Goal: Task Accomplishment & Management: Manage account settings

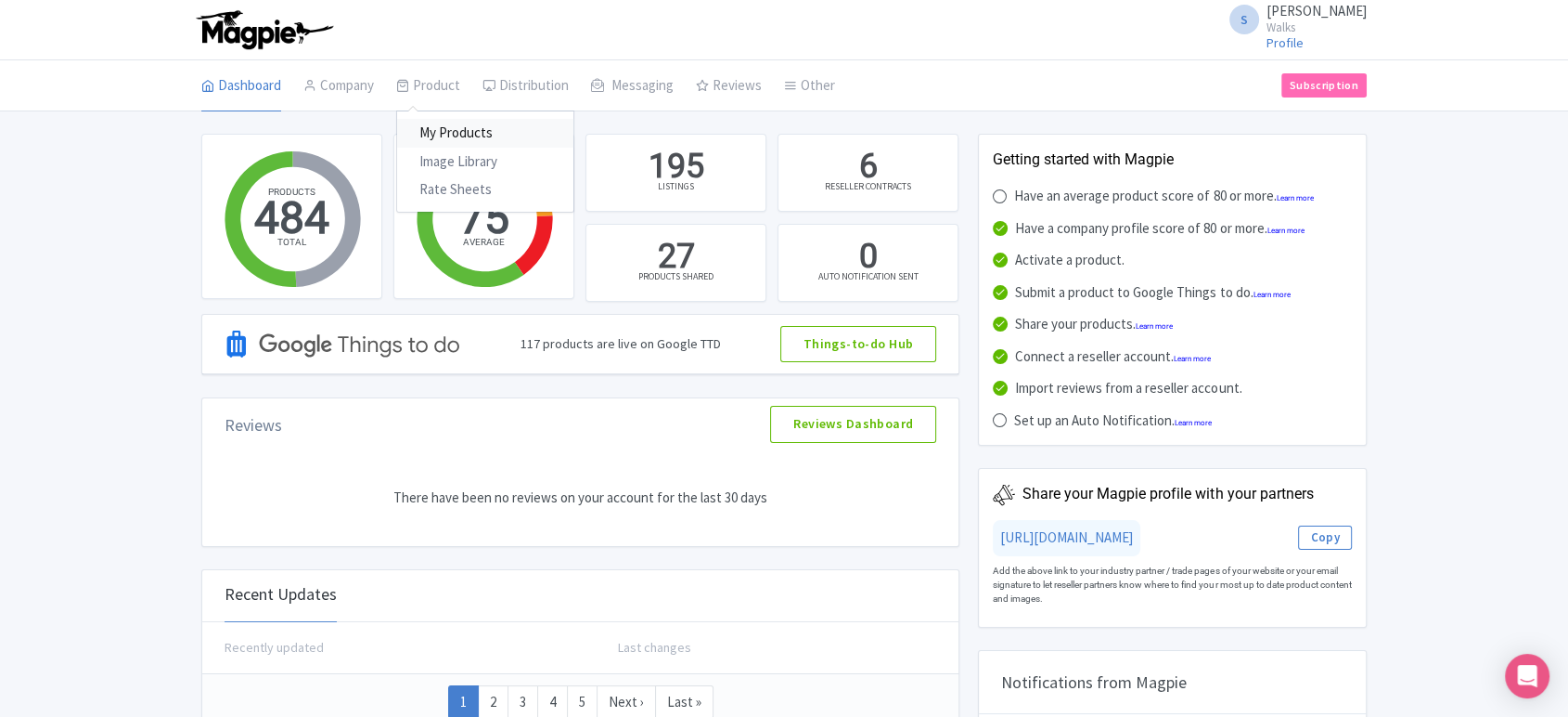
click at [437, 119] on link "My Products" at bounding box center [486, 133] width 177 height 29
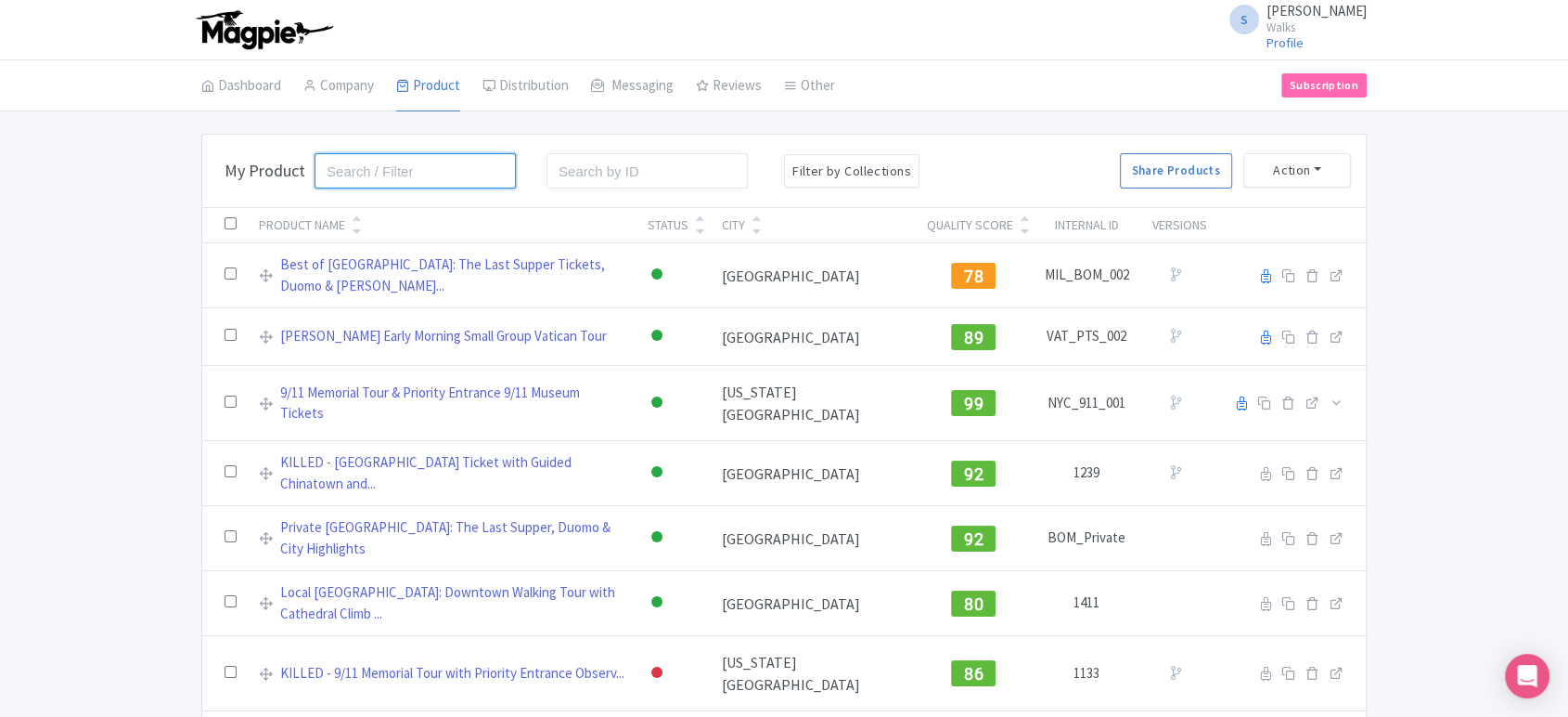
click at [442, 184] on input "search" at bounding box center [415, 170] width 201 height 35
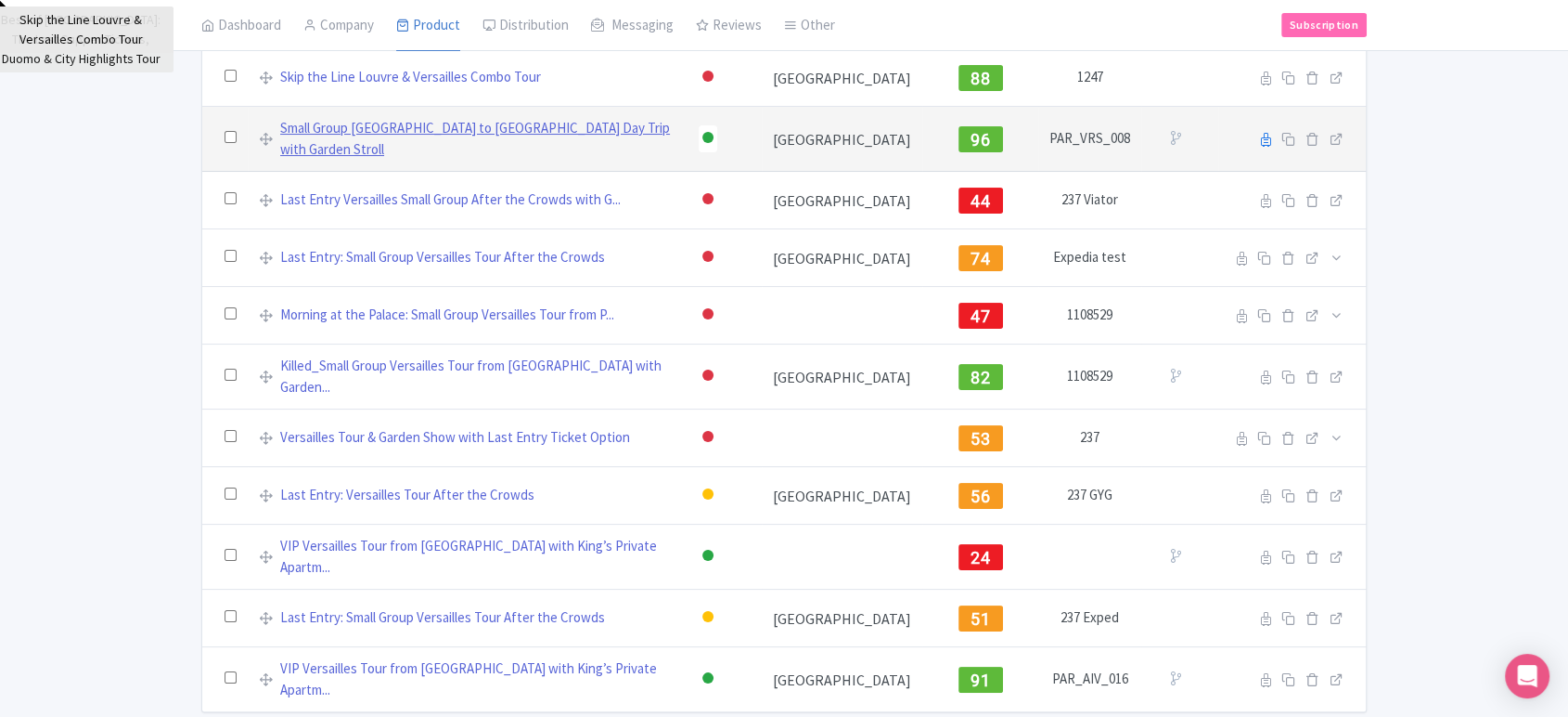
scroll to position [238, 0]
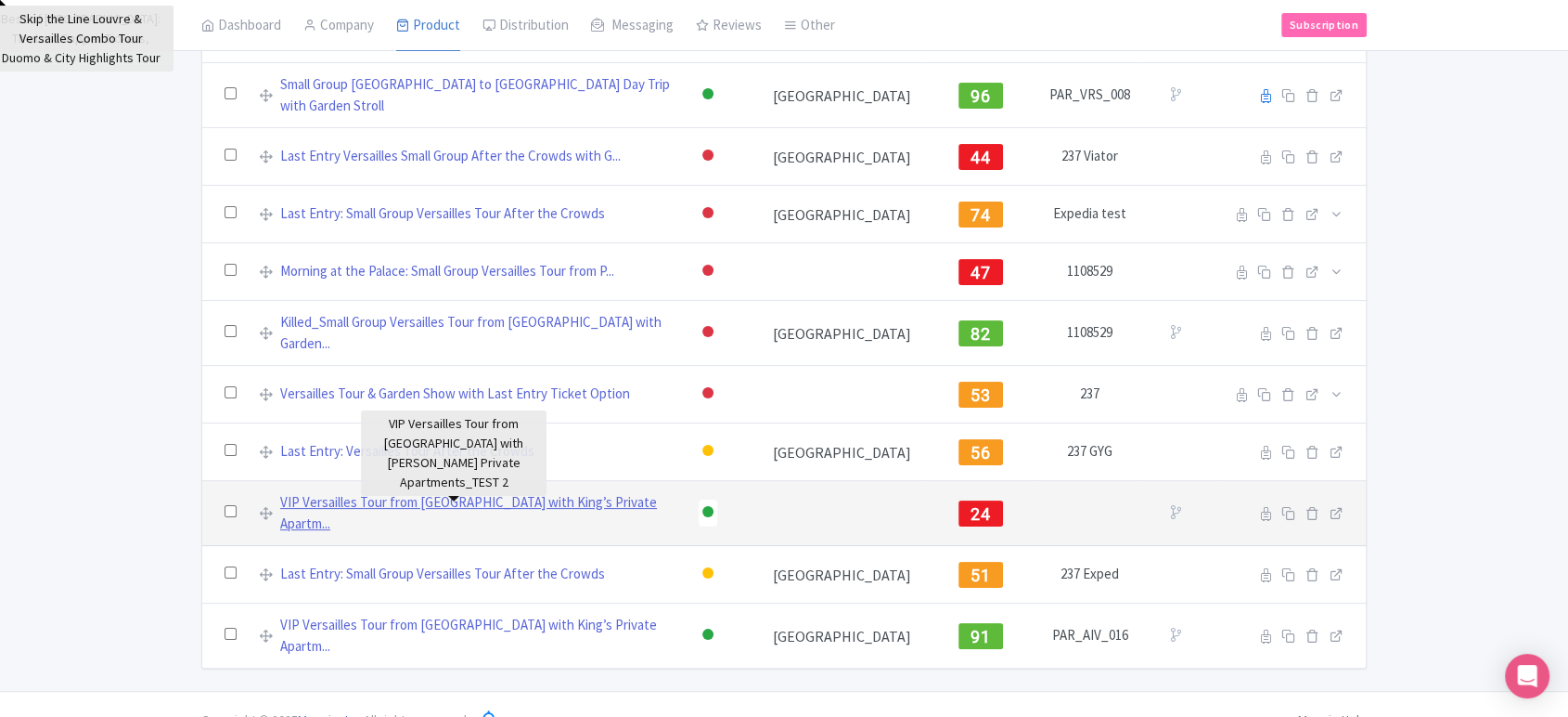
type input "versailles"
click at [418, 495] on link "VIP Versailles Tour from Paris with King’s Private Apartm..." at bounding box center [478, 514] width 396 height 42
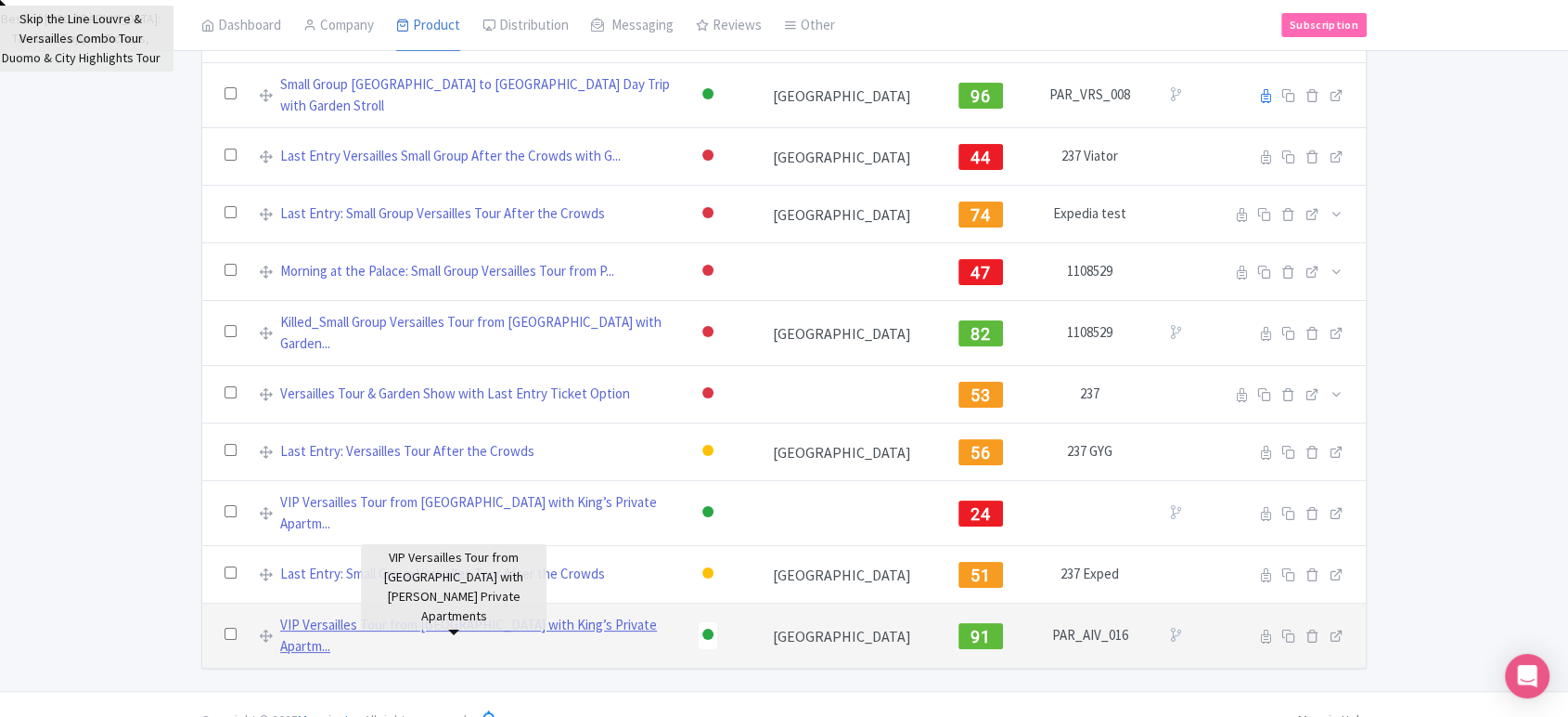
click at [399, 614] on link "VIP Versailles Tour from Paris with King’s Private Apartm..." at bounding box center [478, 635] width 396 height 42
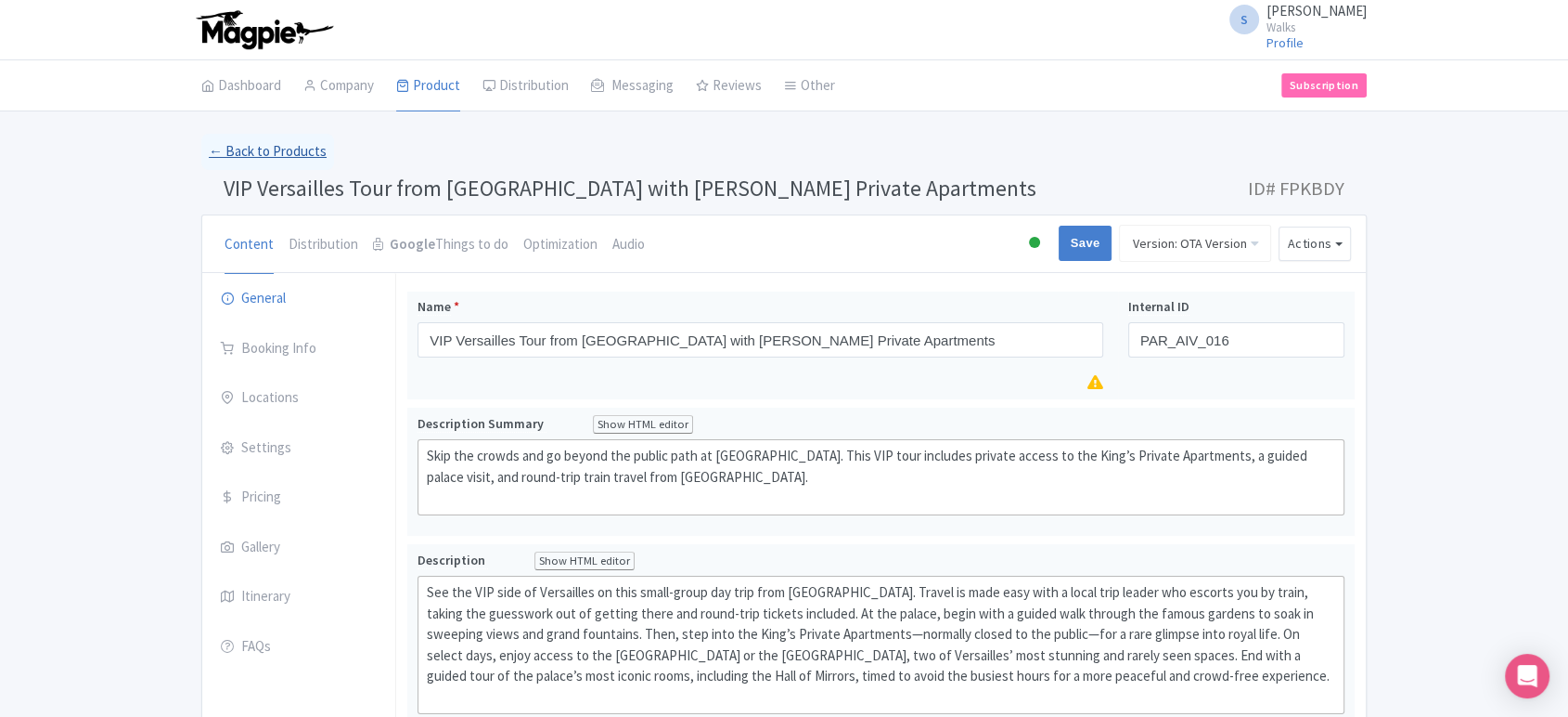
click at [258, 146] on link "← Back to Products" at bounding box center [268, 152] width 133 height 36
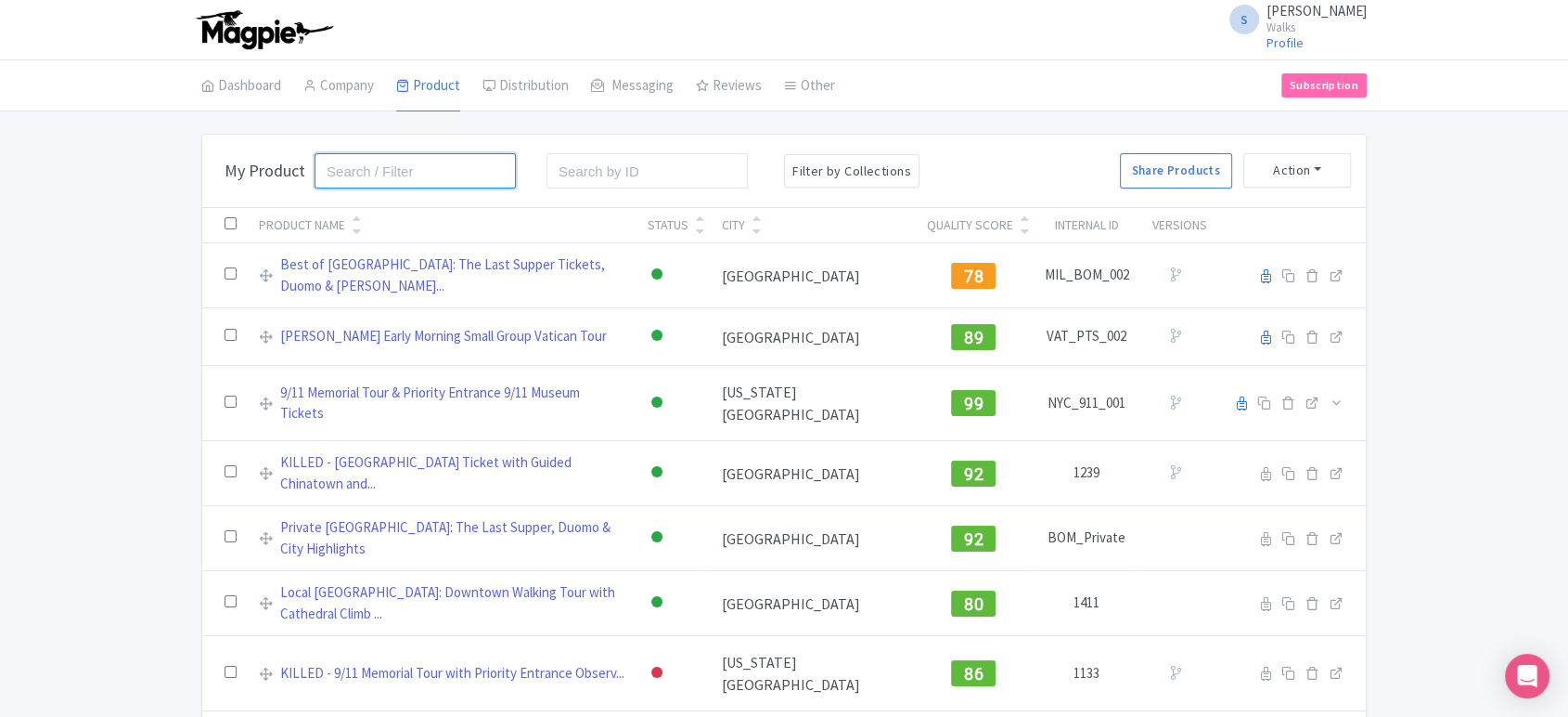
click at [395, 173] on input "search" at bounding box center [415, 170] width 201 height 35
click button "Search" at bounding box center [0, 0] width 0 height 0
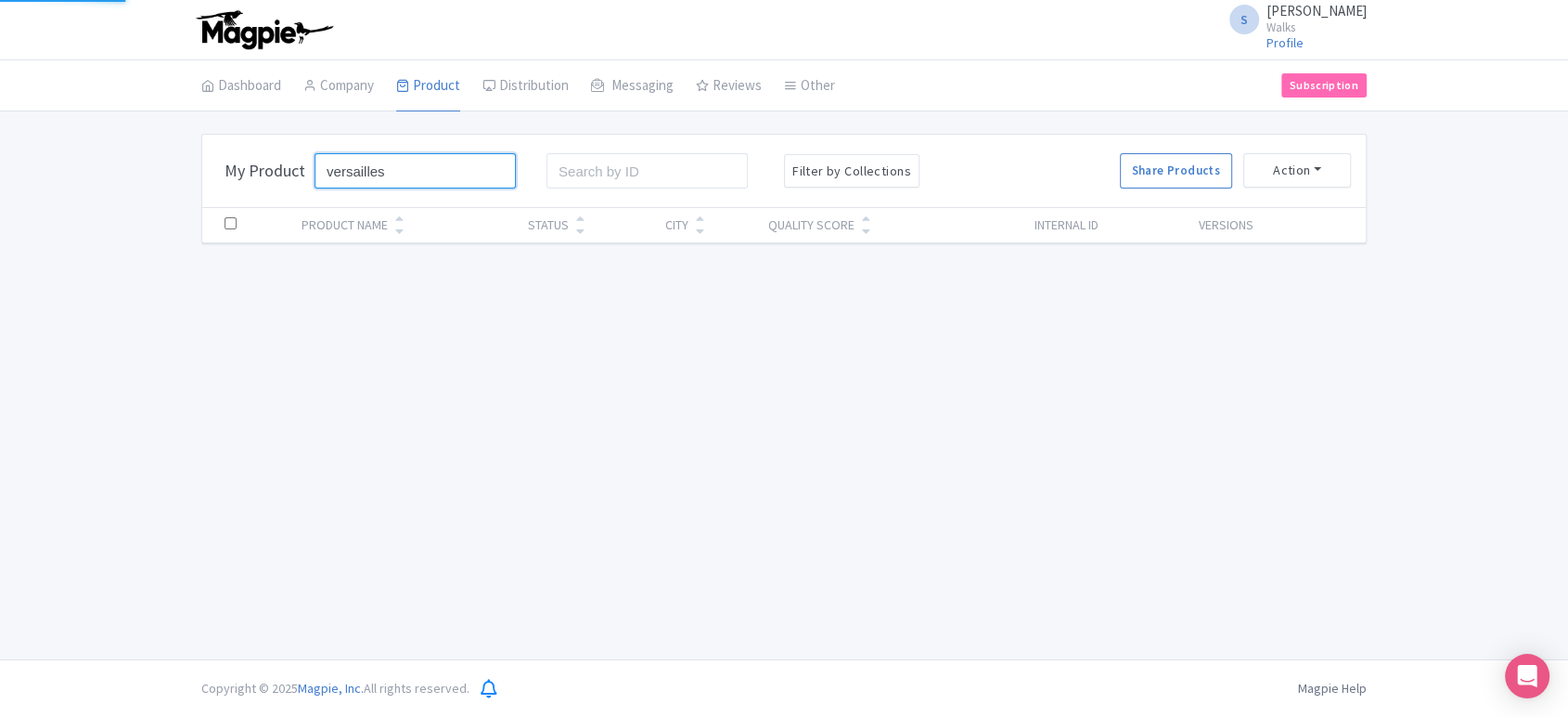
type input "versailles"
click button "Search" at bounding box center [0, 0] width 0 height 0
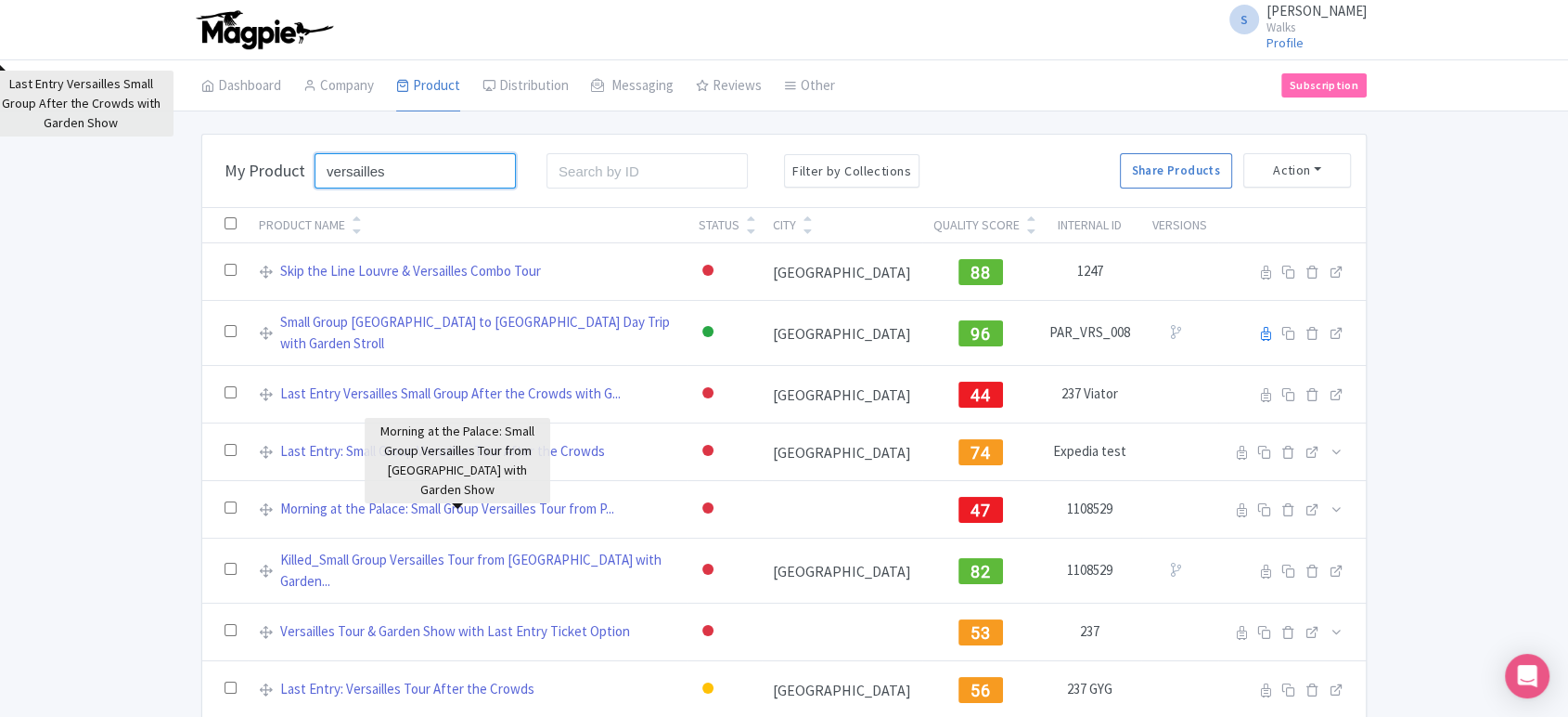
scroll to position [238, 0]
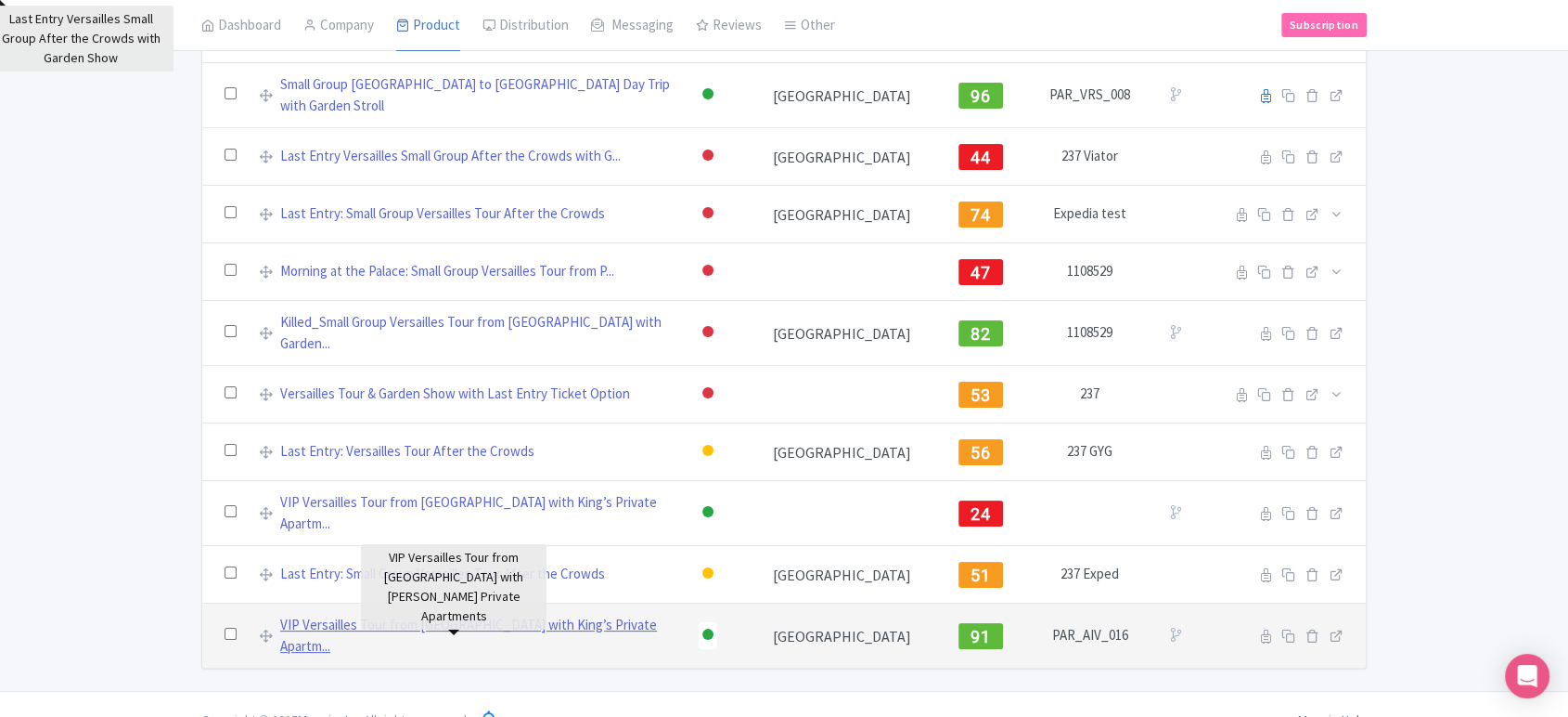
click at [446, 614] on link "VIP Versailles Tour from Paris with King’s Private Apartm..." at bounding box center [478, 635] width 396 height 42
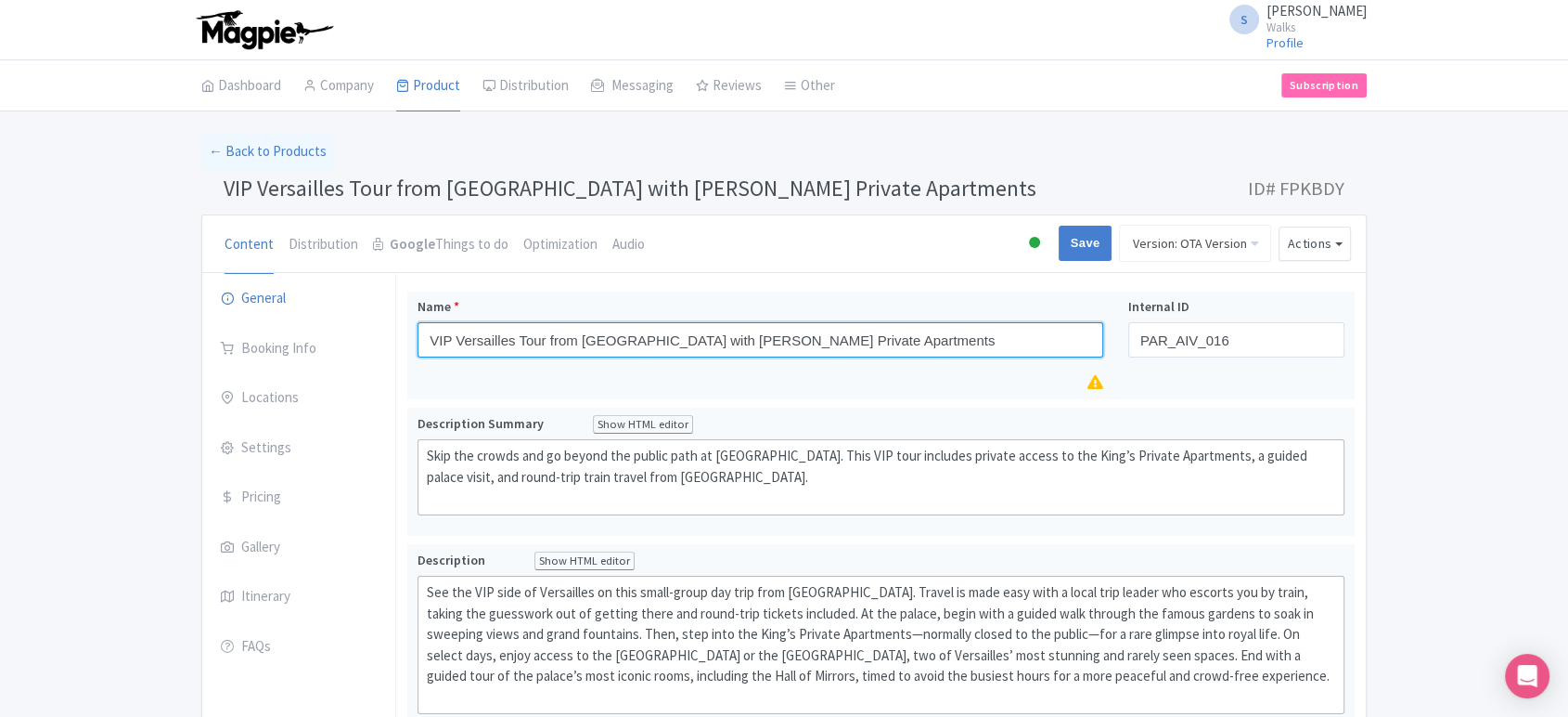
click at [628, 337] on input "VIP Versailles Tour from [GEOGRAPHIC_DATA] with [PERSON_NAME] Private Apartments" at bounding box center [760, 339] width 686 height 35
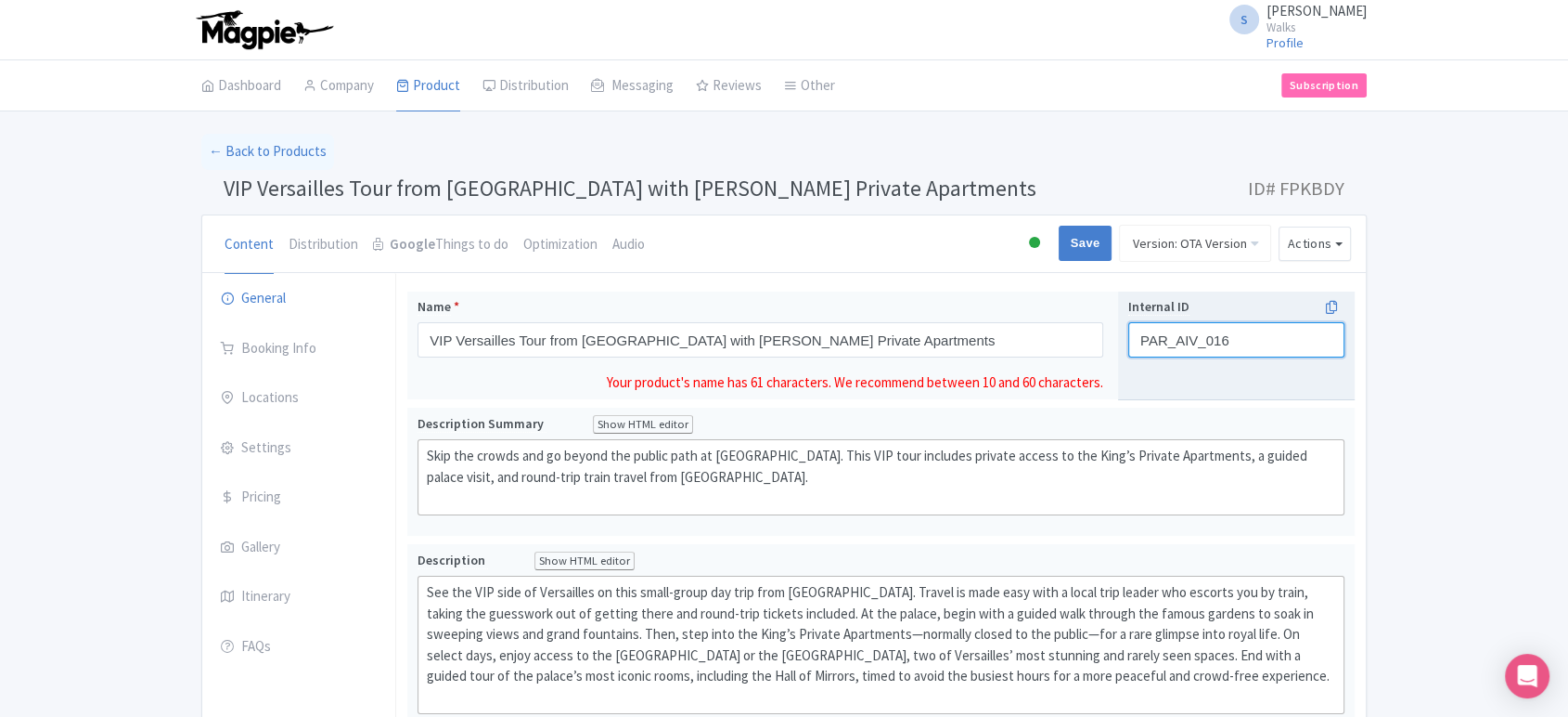
click at [1216, 343] on input "PAR_AIV_016" at bounding box center [1236, 339] width 217 height 35
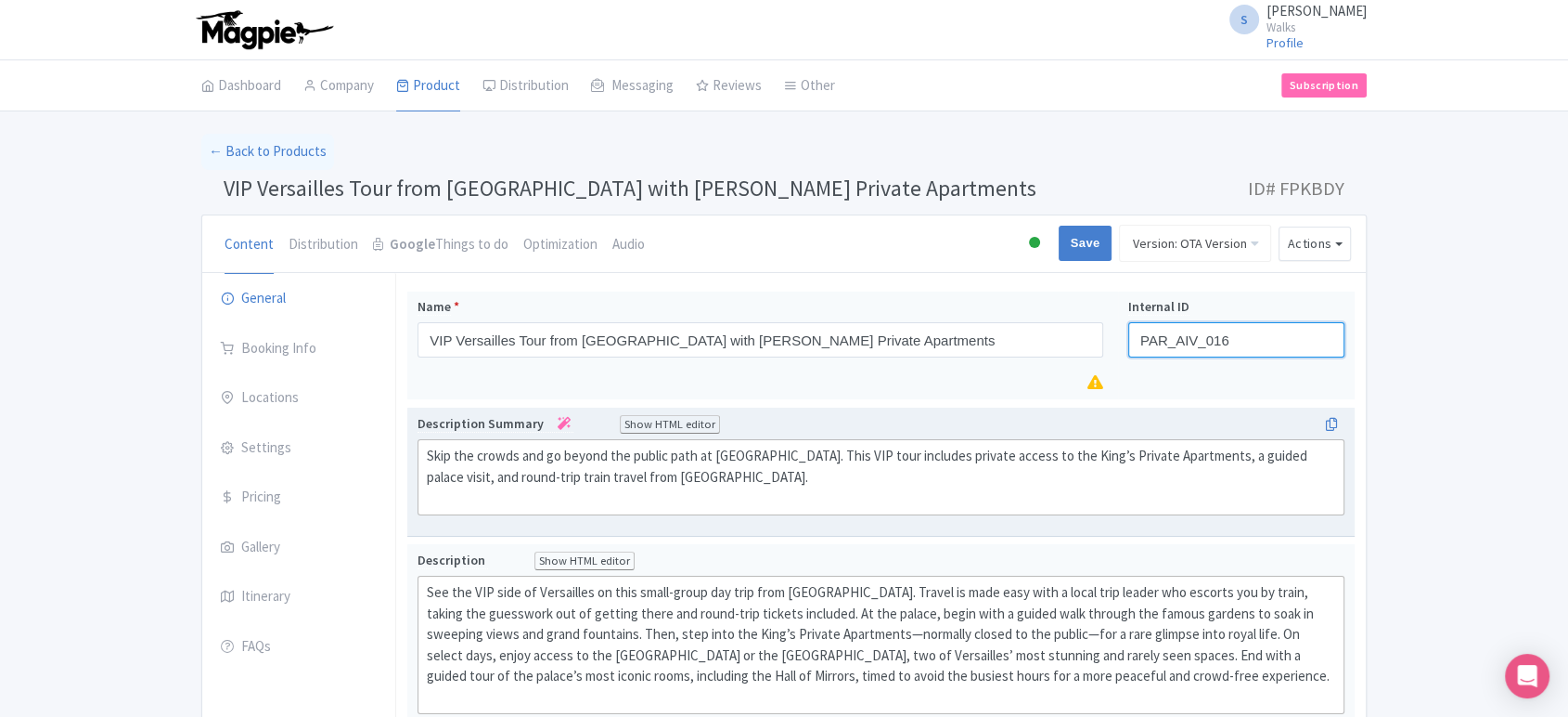
scroll to position [351, 0]
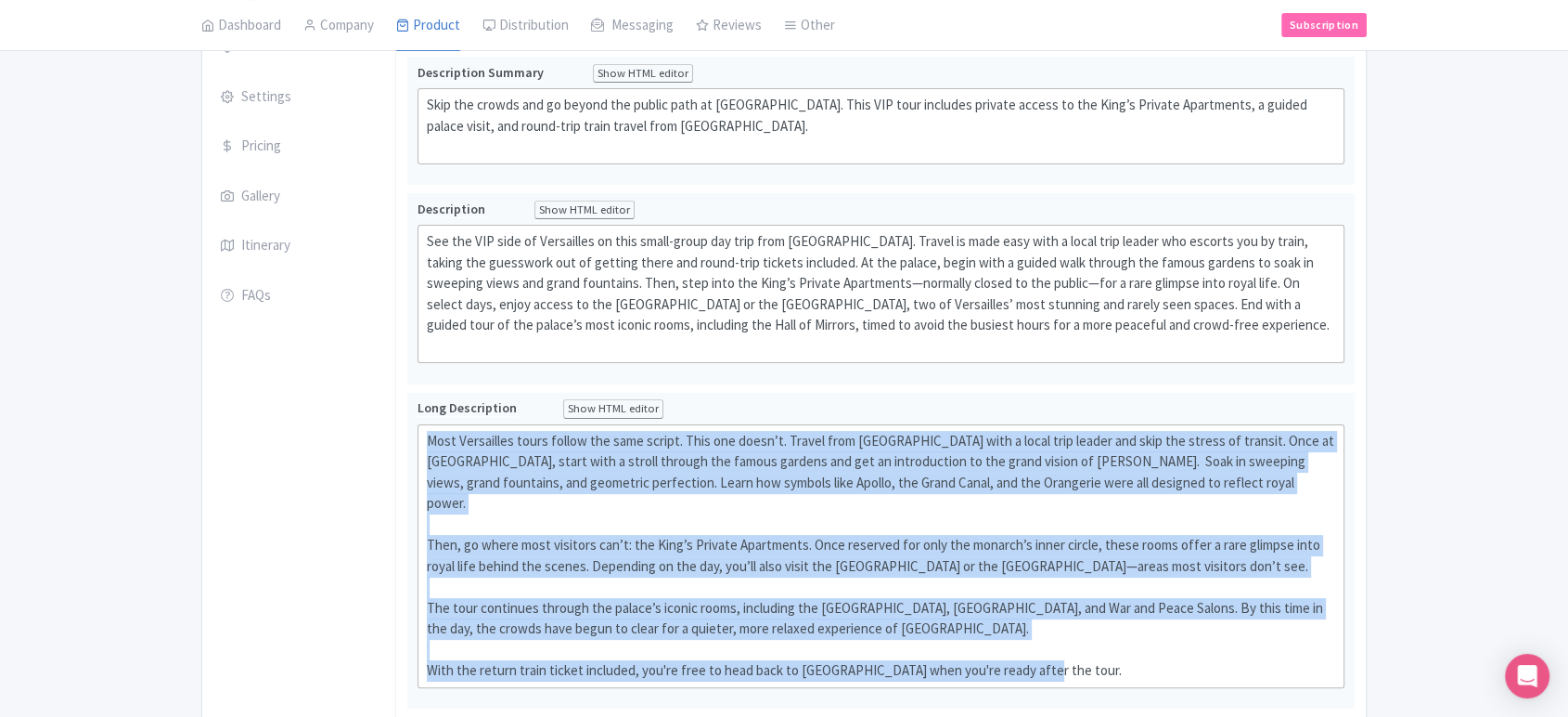
drag, startPoint x: 1030, startPoint y: 652, endPoint x: 283, endPoint y: 409, distance: 785.5
type trix-editor "<lor>Ipsu Dolorsitam conse adipis eli sedd eiusmo. Temp inc utlab’e. Dolore mag…"
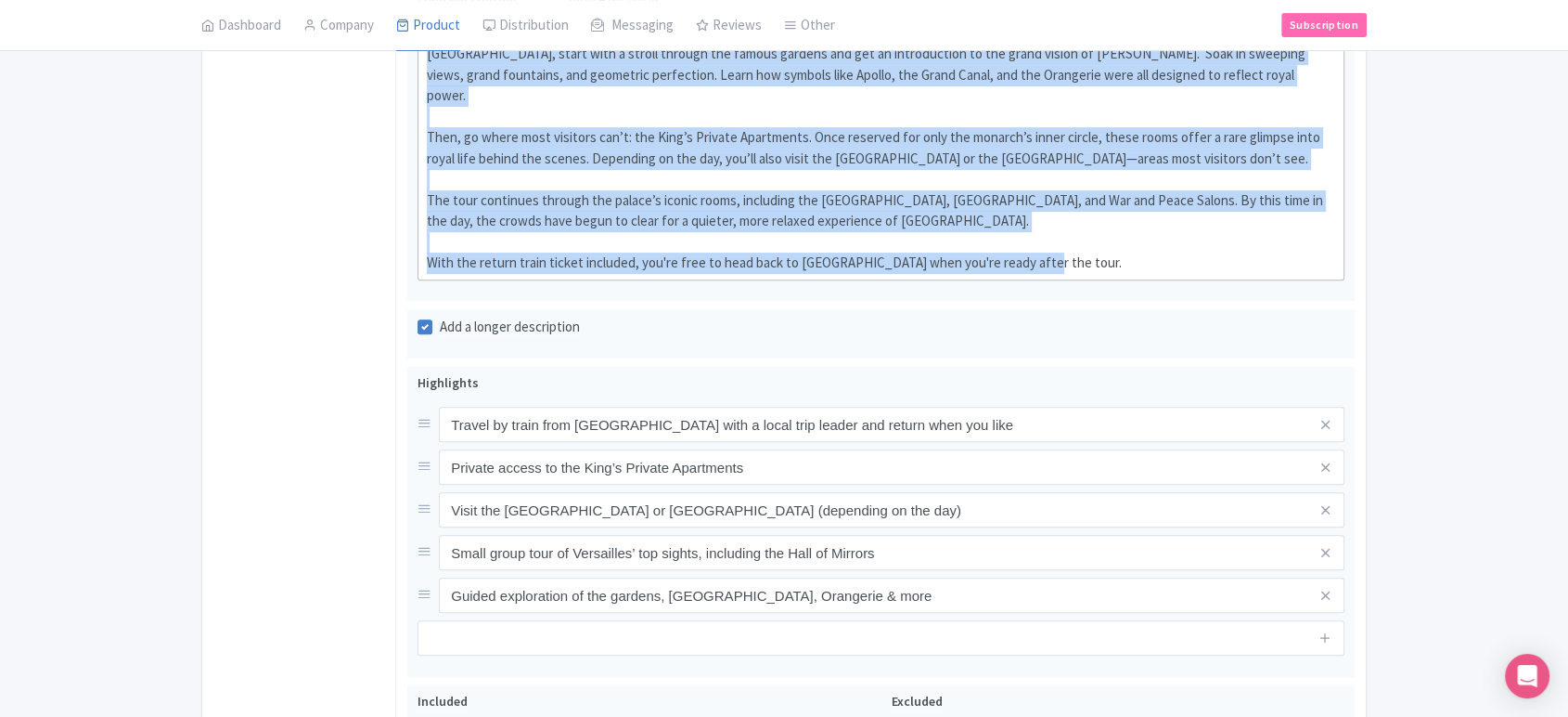
scroll to position [790, 0]
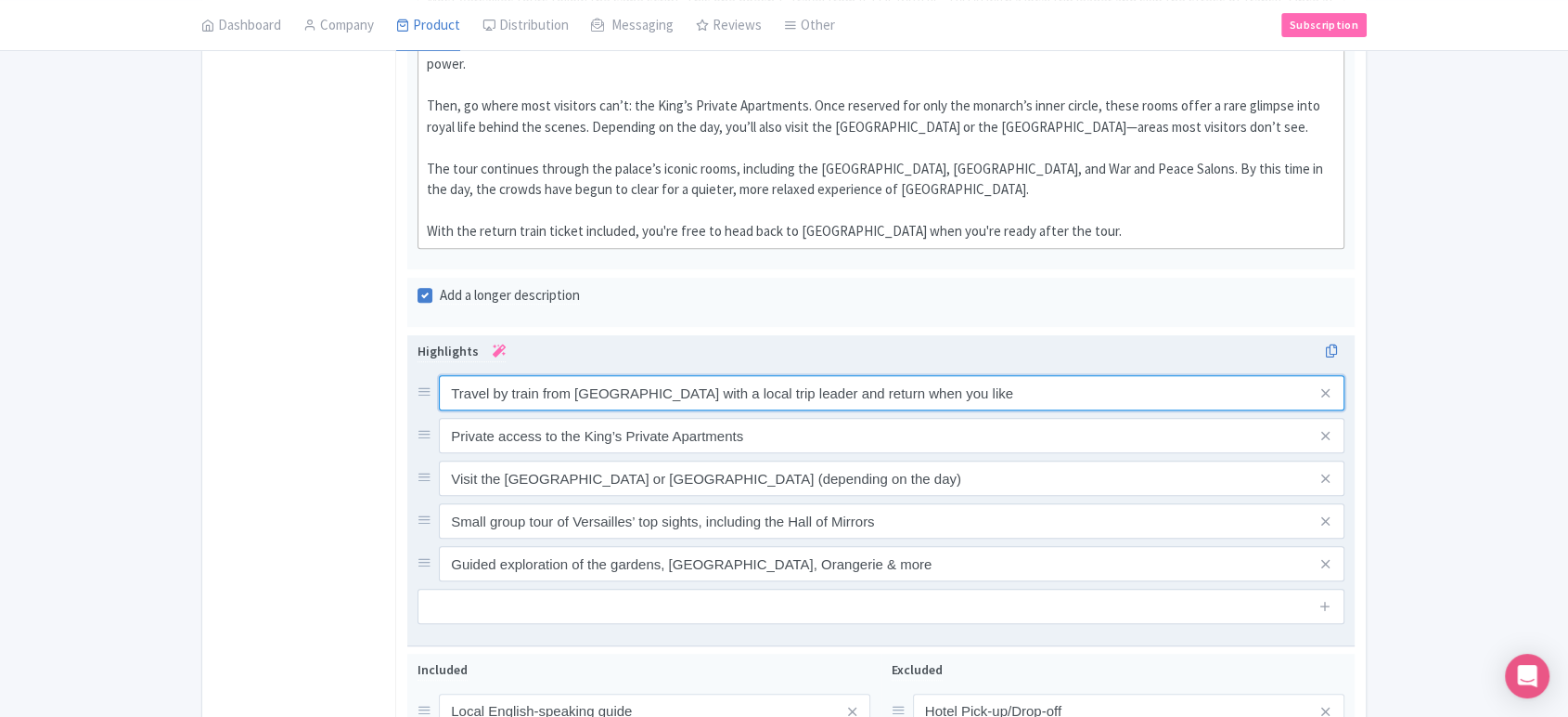
click at [690, 376] on input "Travel by train from [GEOGRAPHIC_DATA] with a local trip leader and return when…" at bounding box center [891, 393] width 906 height 35
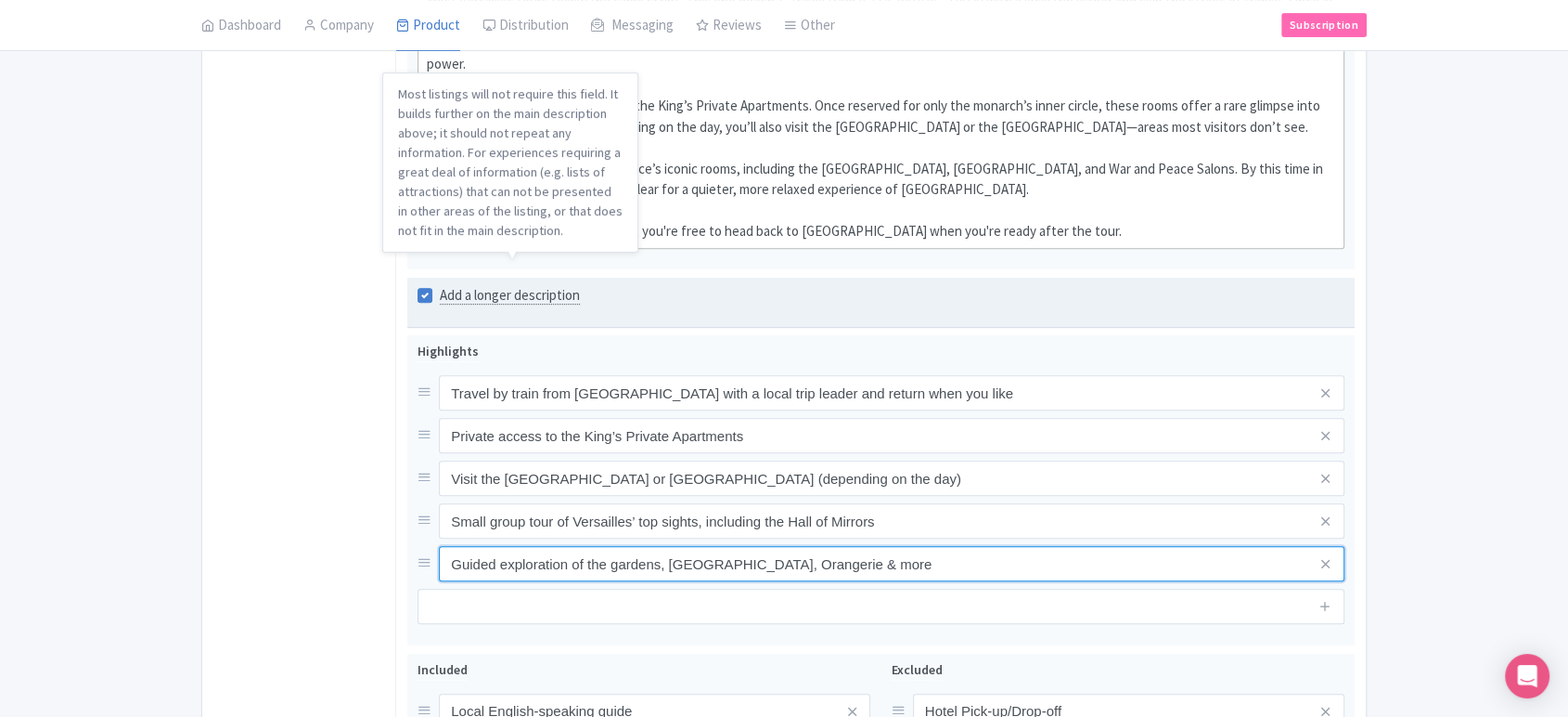
scroll to position [0, 0]
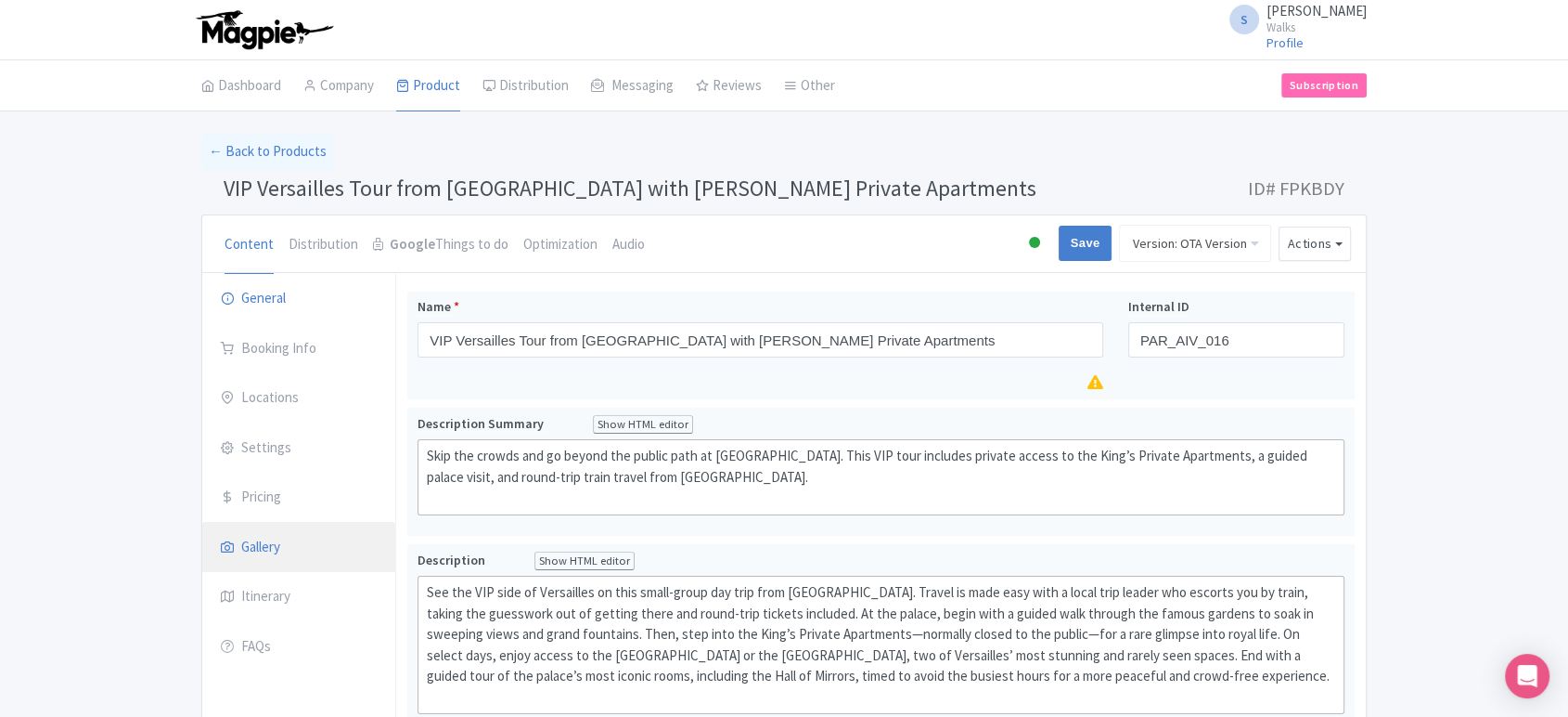
click at [265, 554] on link "Gallery" at bounding box center [298, 548] width 193 height 52
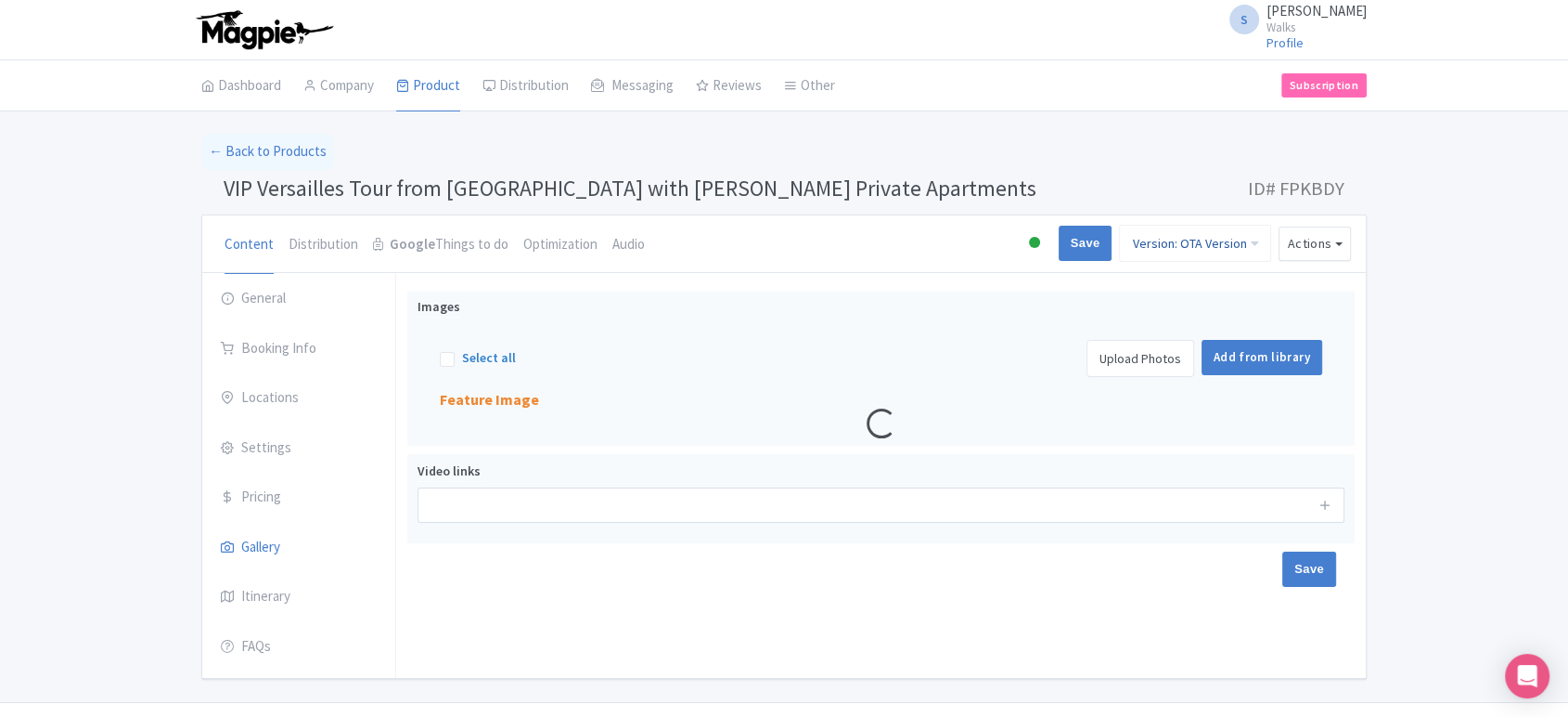
click at [1231, 226] on link "Version: OTA Version" at bounding box center [1195, 242] width 152 height 37
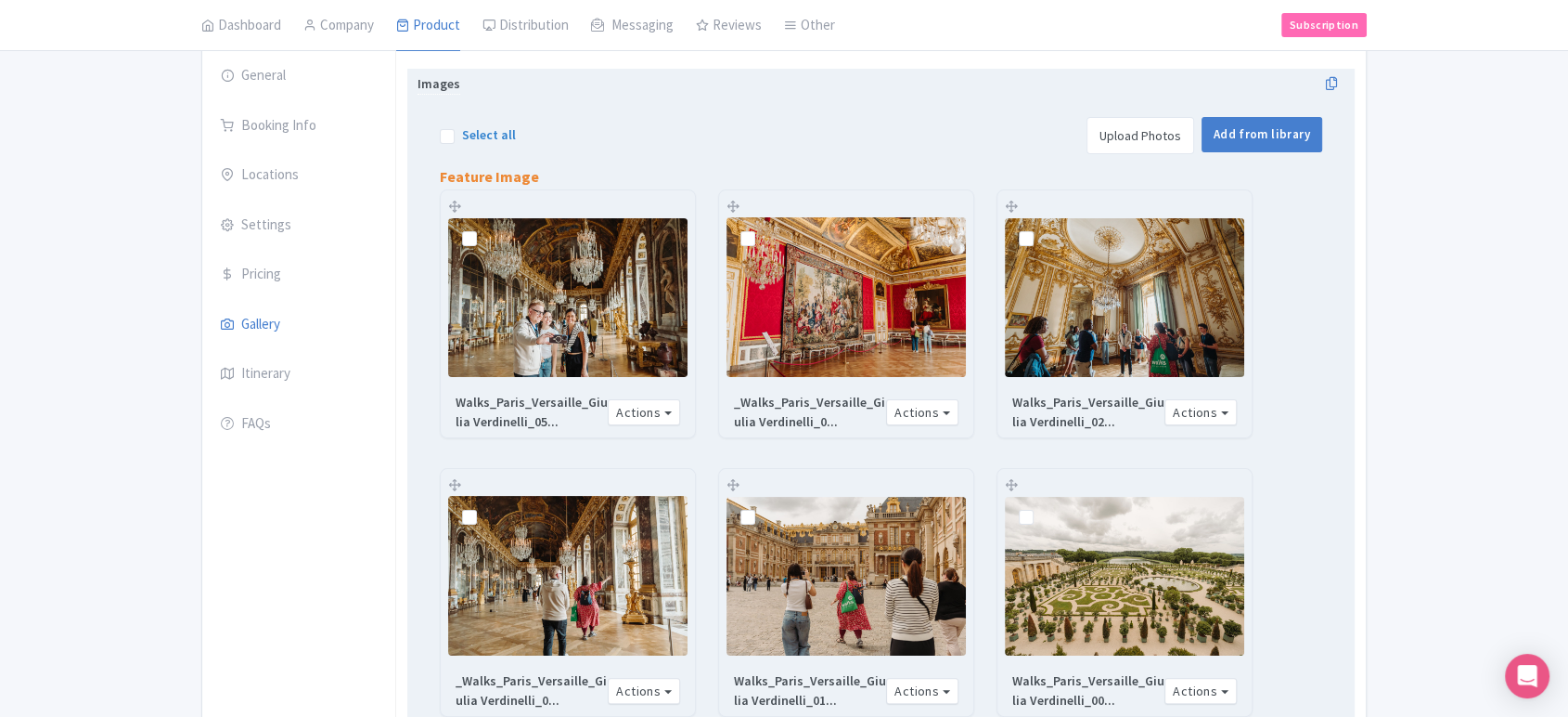
scroll to position [1087, 0]
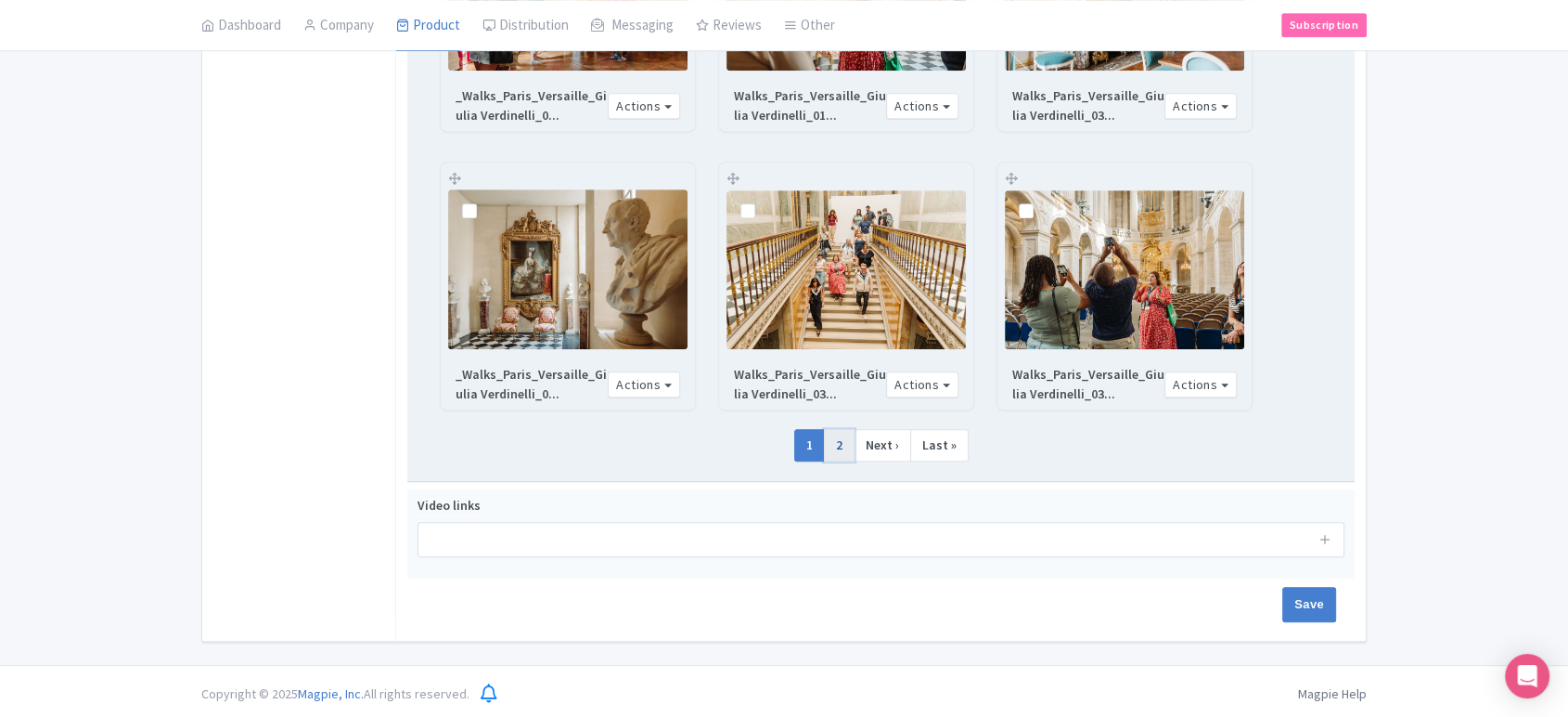
click at [843, 438] on link "2" at bounding box center [839, 445] width 30 height 33
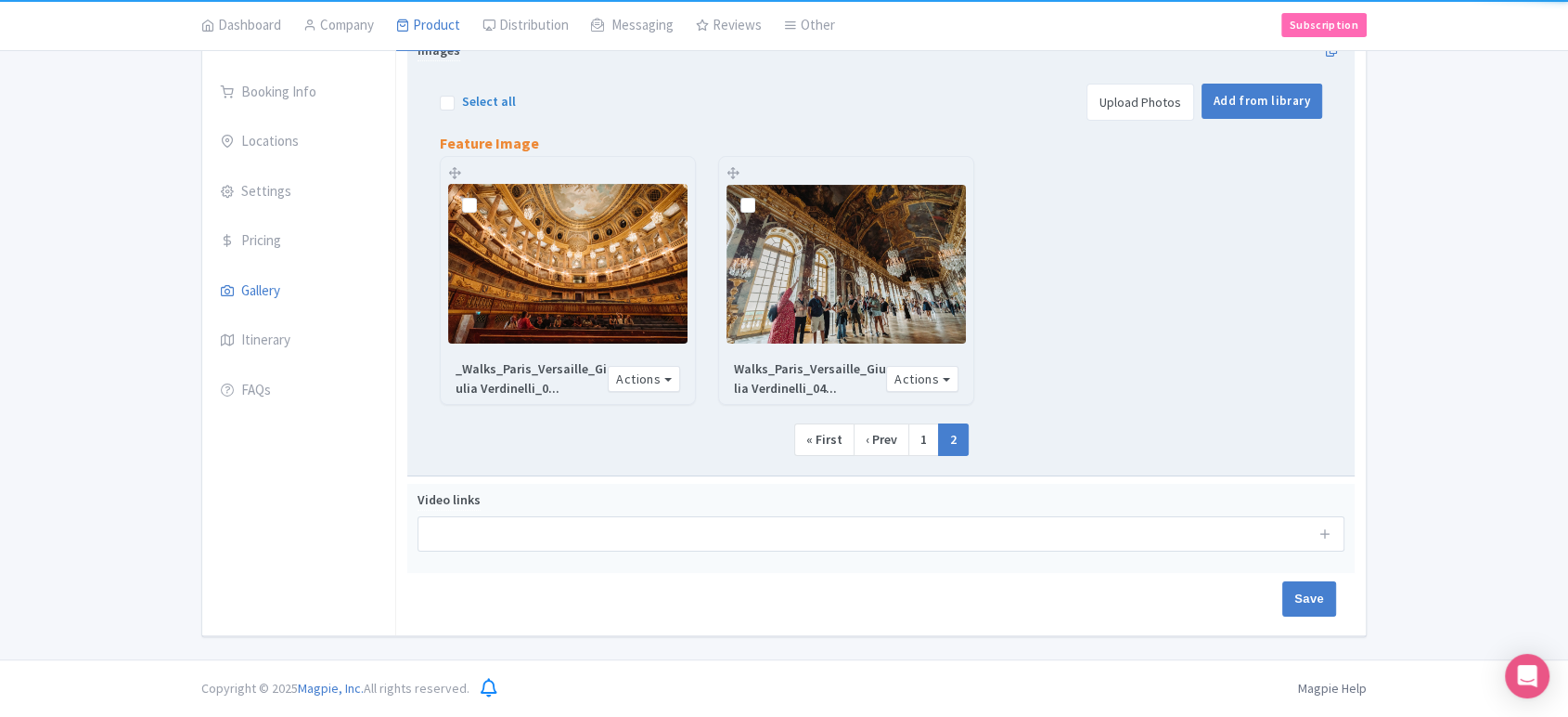
scroll to position [253, 0]
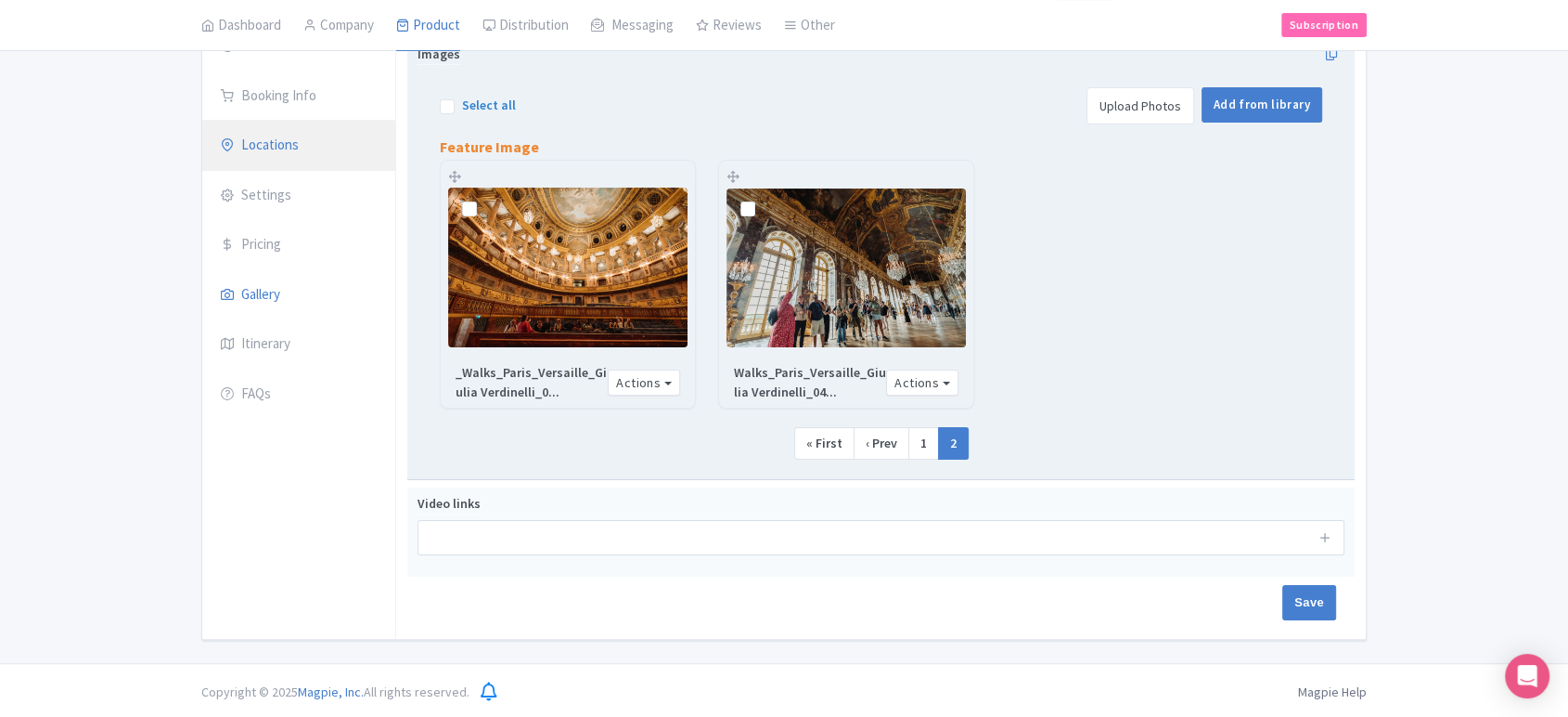
click at [288, 154] on link "Locations" at bounding box center [298, 145] width 193 height 52
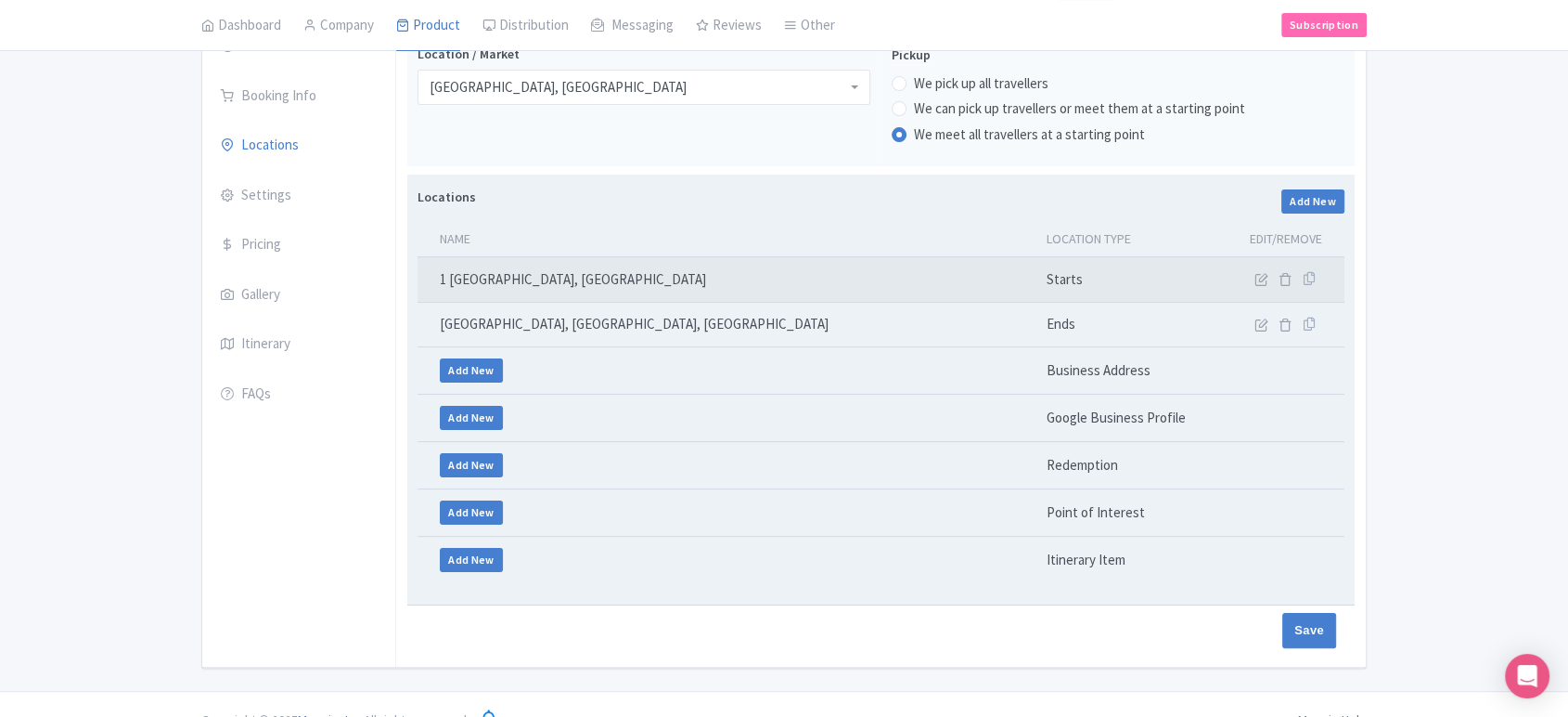
click at [576, 268] on td "1 [GEOGRAPHIC_DATA], [GEOGRAPHIC_DATA]" at bounding box center [726, 281] width 618 height 46
copy tr "1 [GEOGRAPHIC_DATA], [GEOGRAPHIC_DATA]"
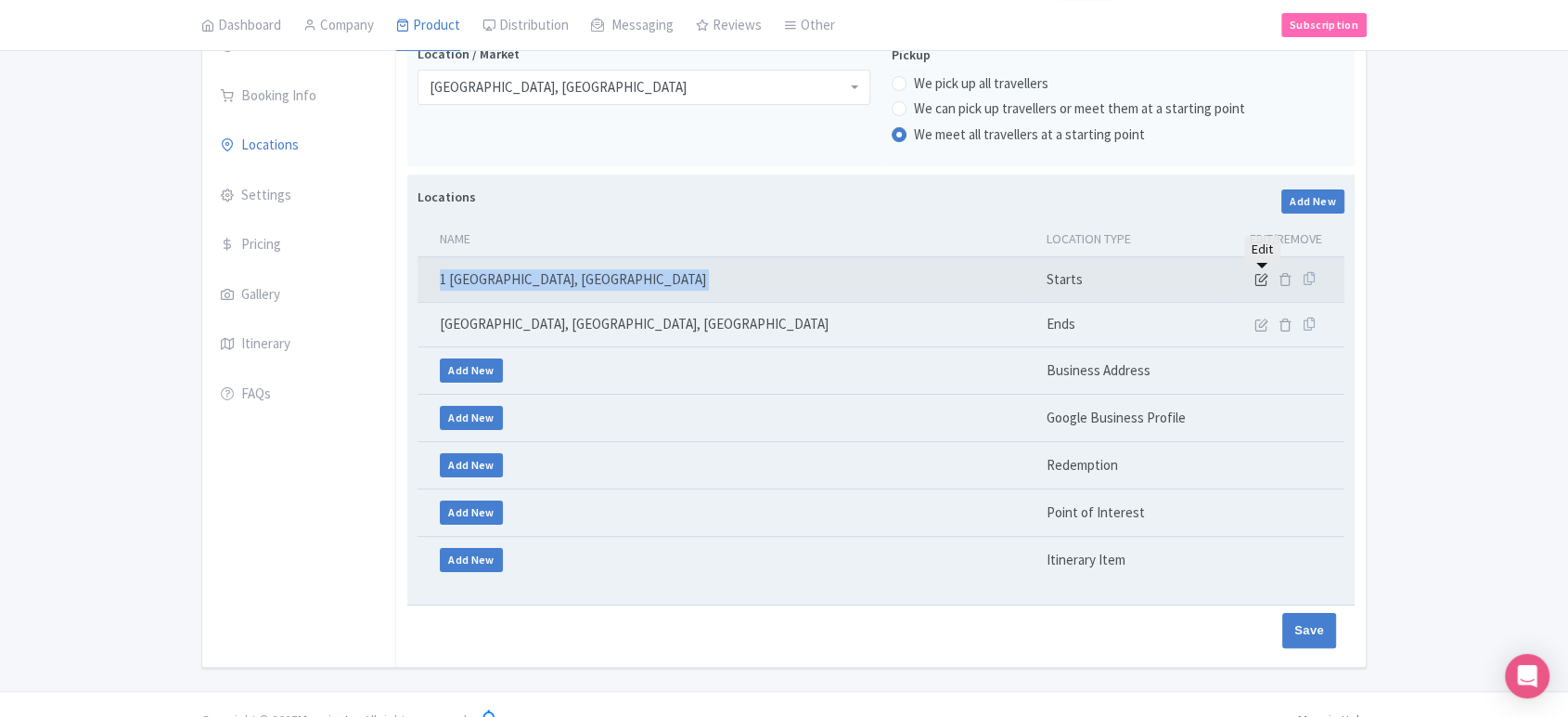
click at [1255, 281] on icon at bounding box center [1261, 279] width 14 height 14
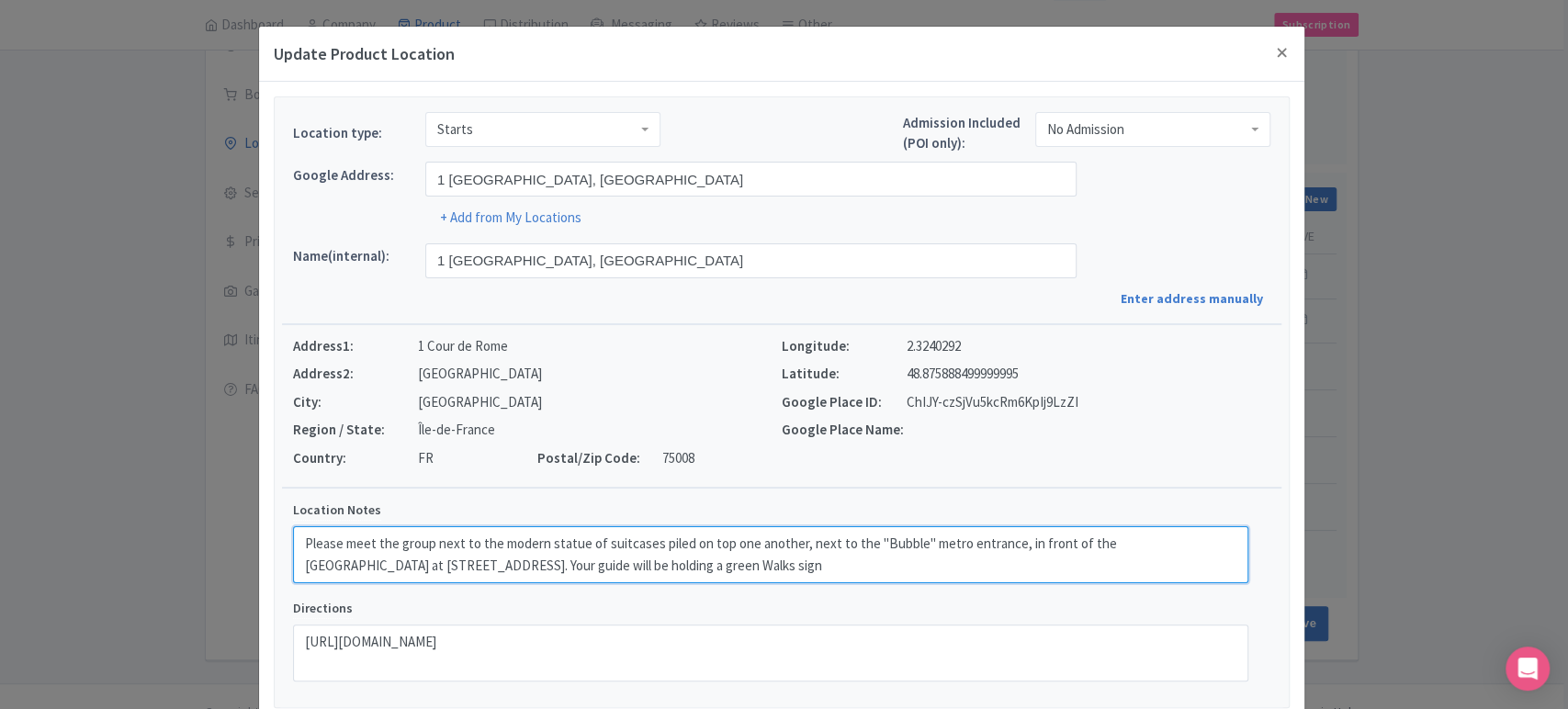
click at [641, 552] on textarea "Please meet the group next to the modern statue of suitcases piled on top one a…" at bounding box center [771, 555] width 956 height 57
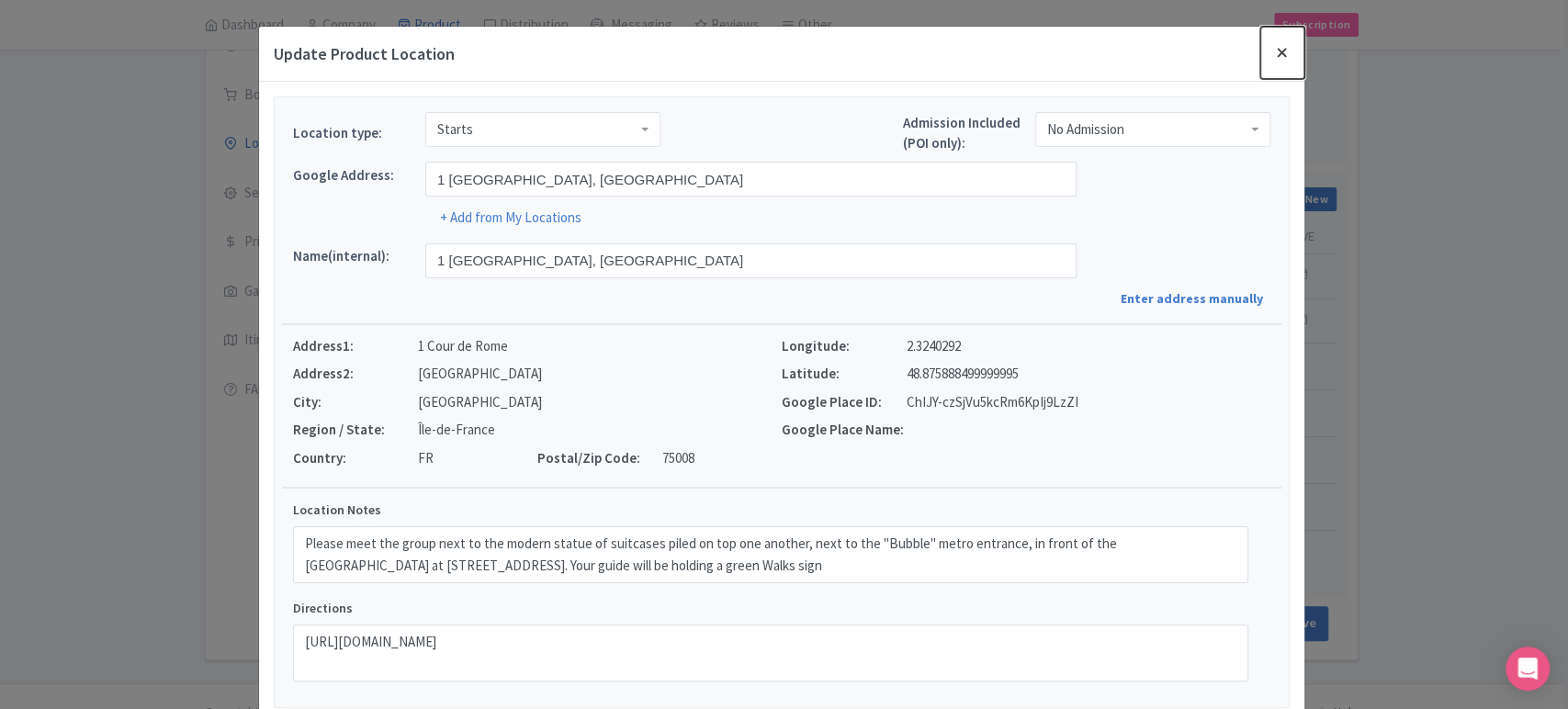
click at [1283, 49] on button "Close" at bounding box center [1282, 53] width 44 height 53
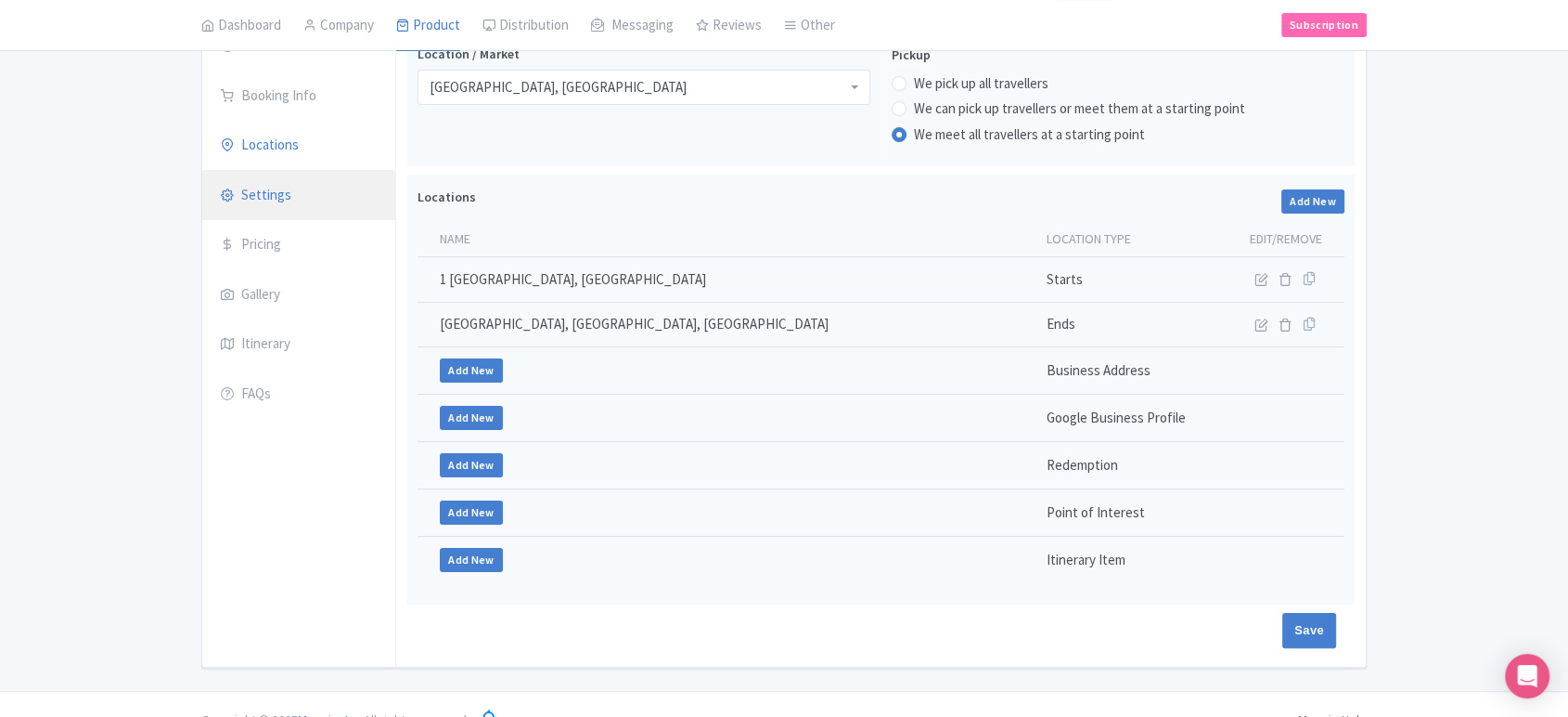
click at [327, 212] on link "Settings" at bounding box center [298, 196] width 193 height 52
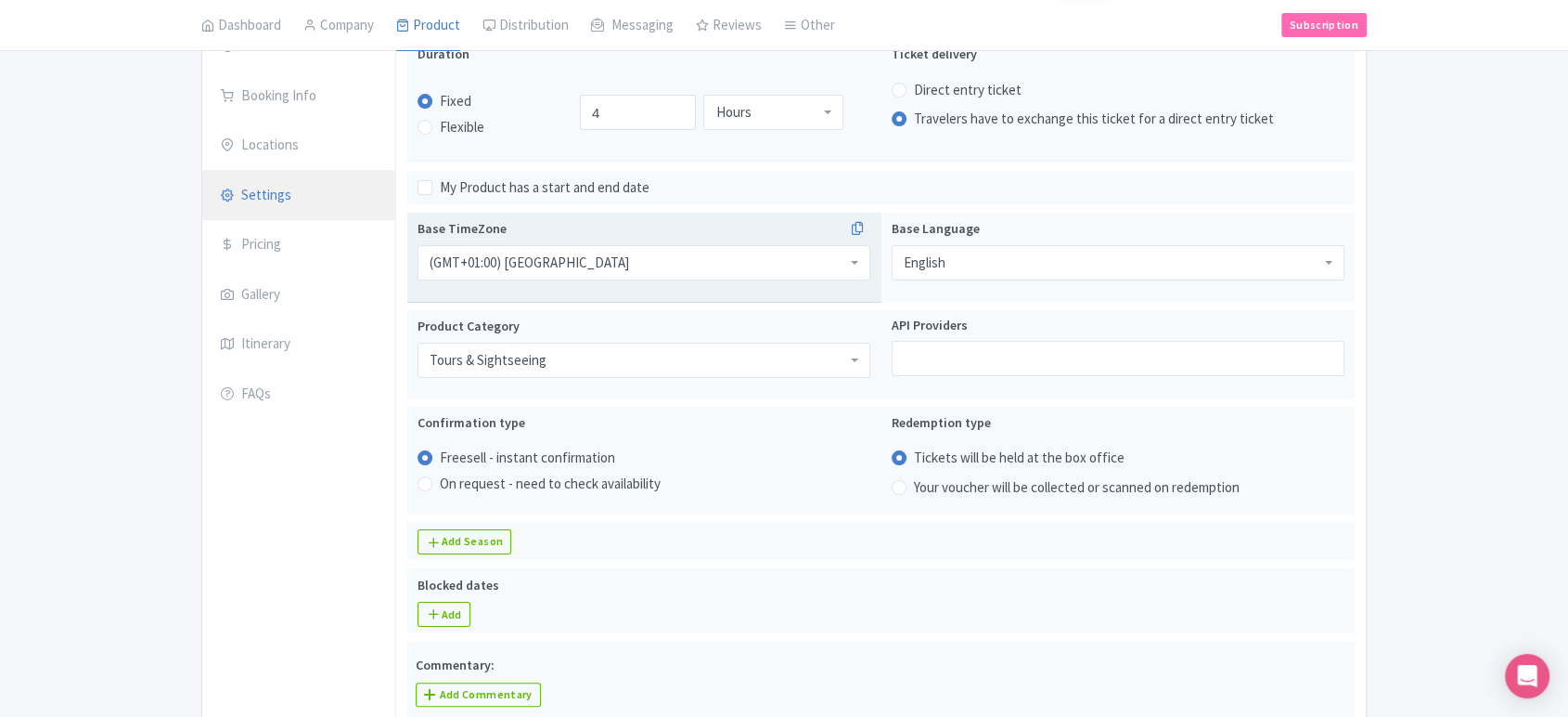
scroll to position [0, 0]
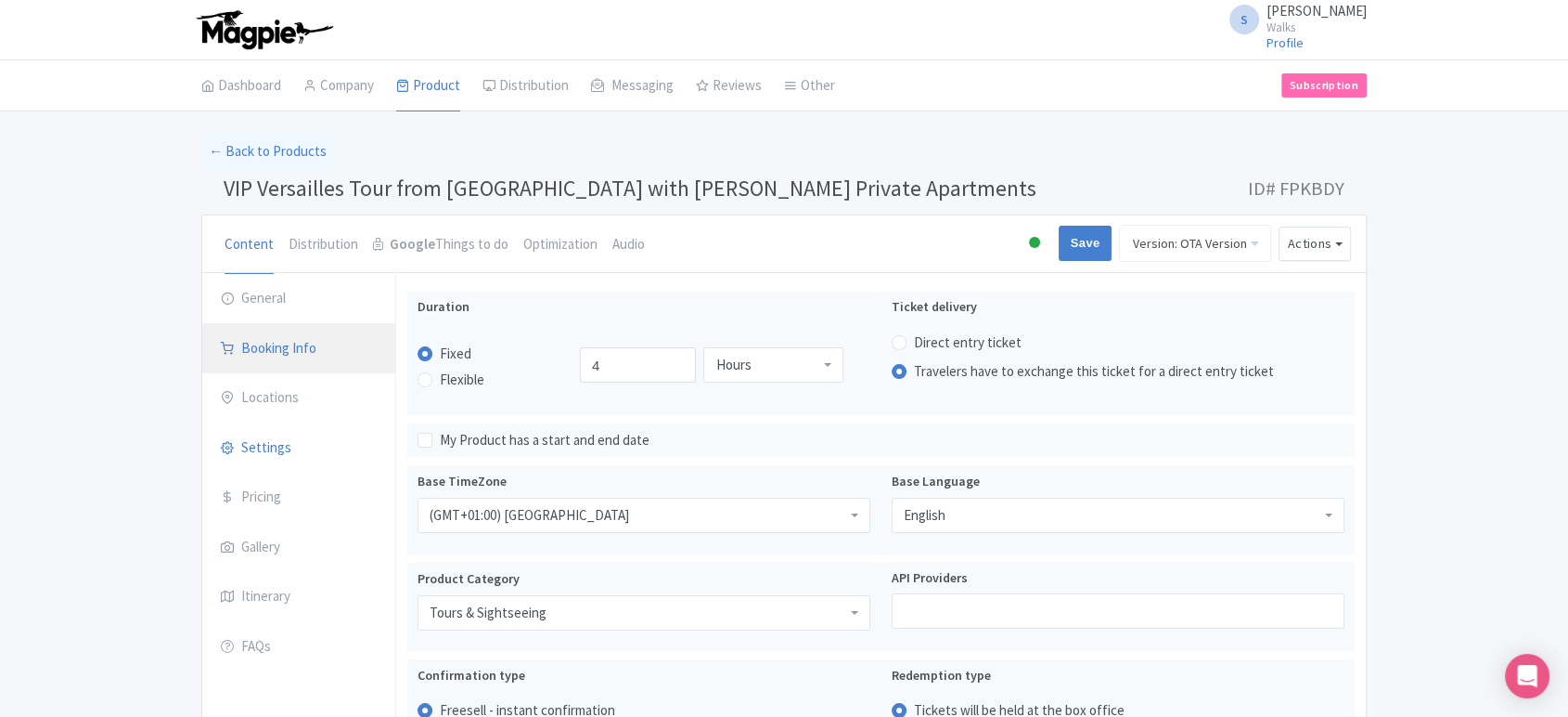
click at [286, 368] on link "Booking Info" at bounding box center [298, 349] width 193 height 52
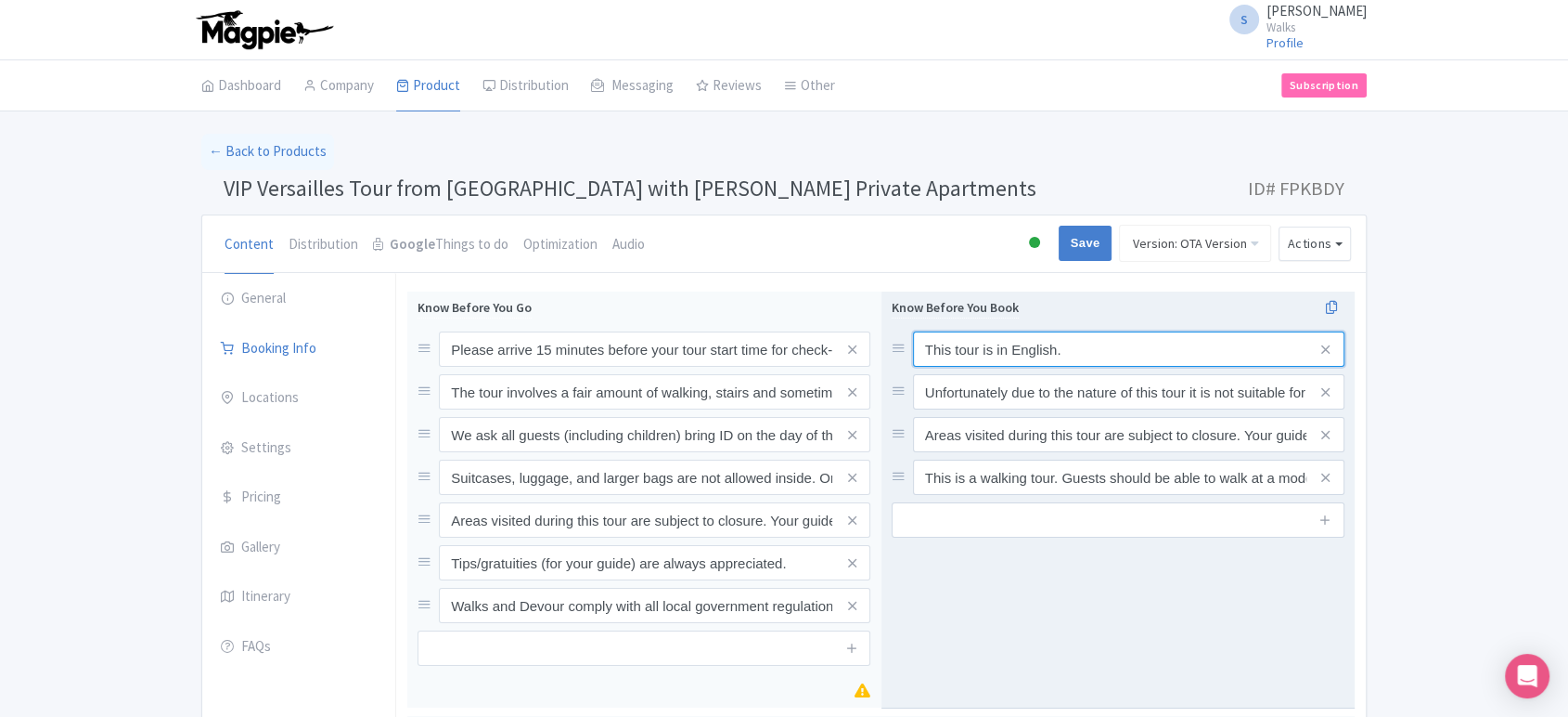
click at [992, 341] on input "This tour is in English." at bounding box center [1129, 349] width 431 height 35
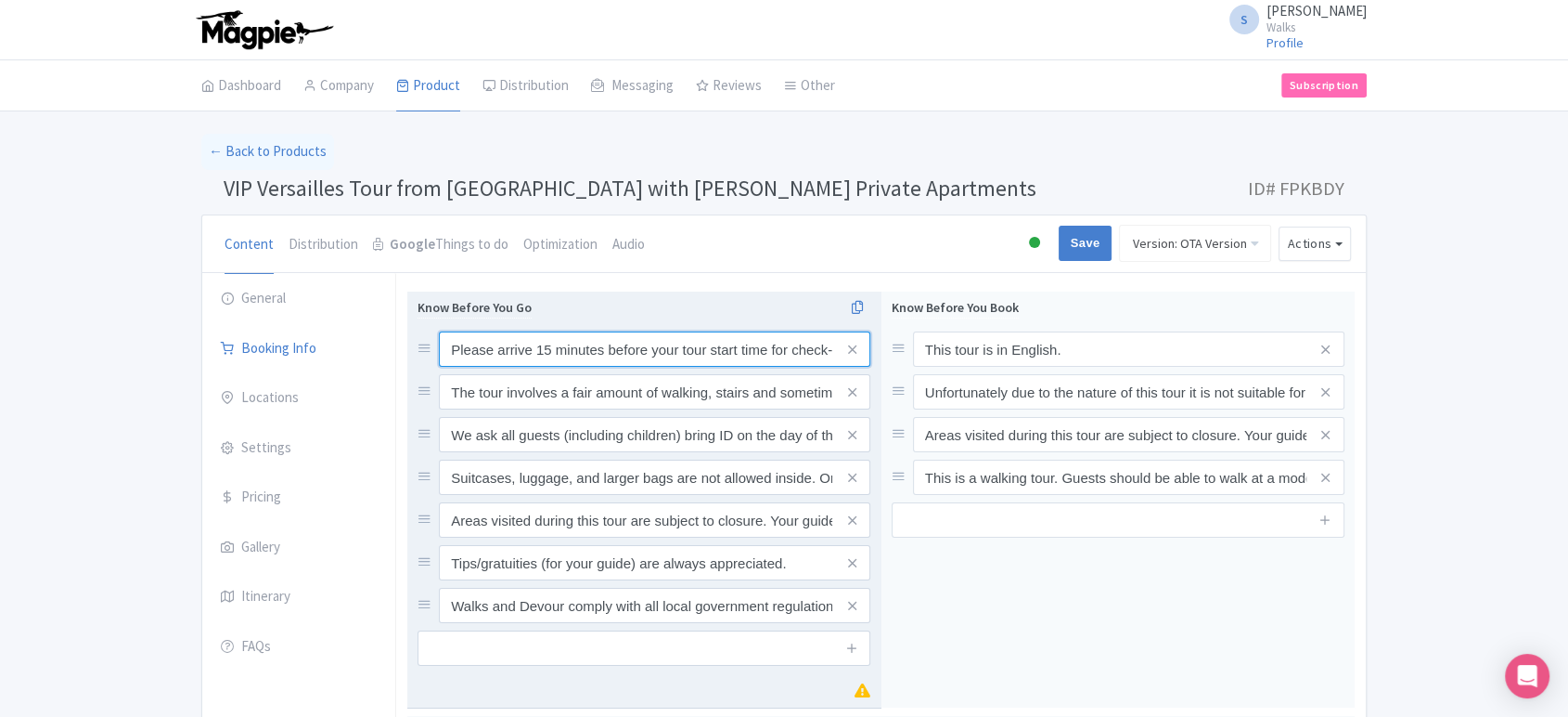
click at [606, 355] on input "Please arrive 15 minutes before your tour start time for check-in. Out of court…" at bounding box center [655, 349] width 431 height 35
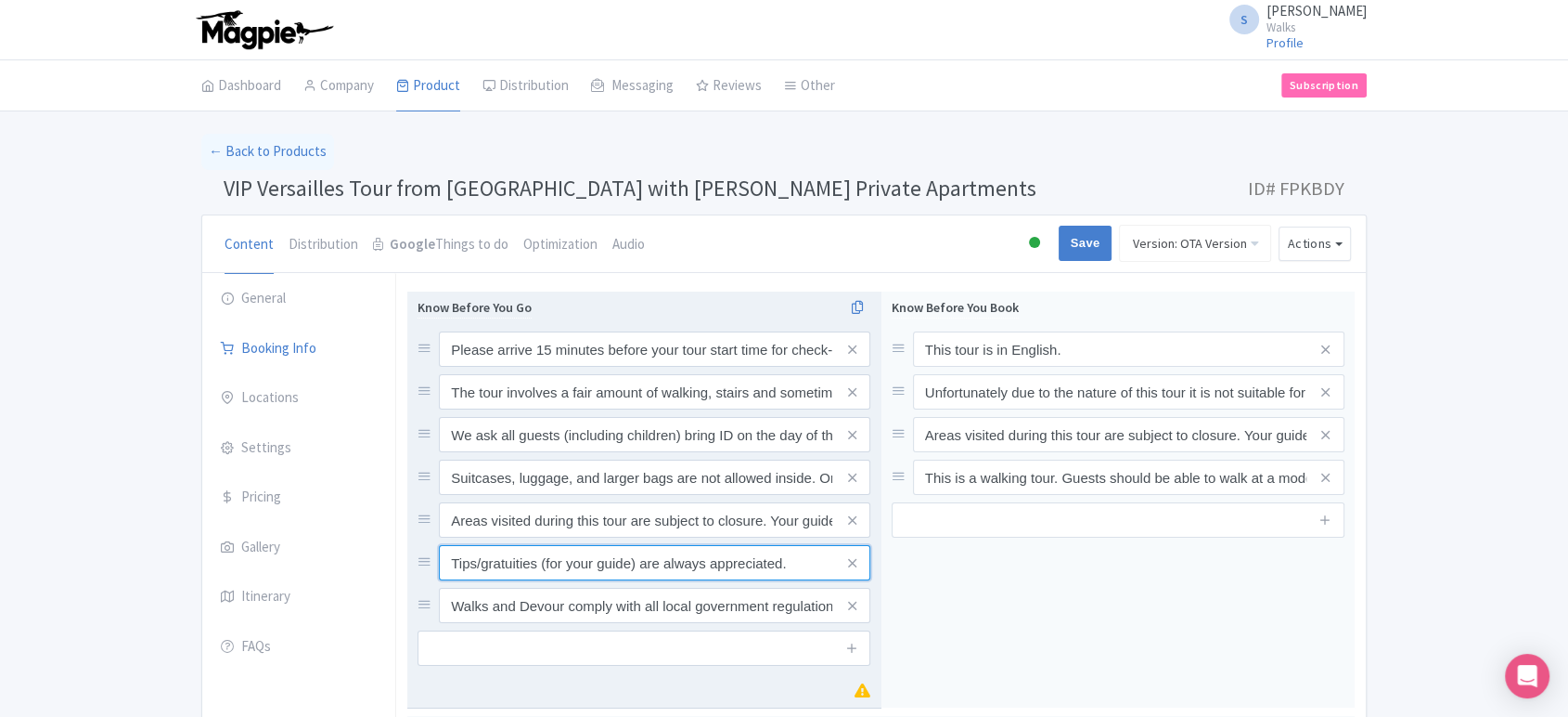
click at [532, 367] on input "Tips/gratuities (for your guide) are always appreciated." at bounding box center [655, 349] width 431 height 35
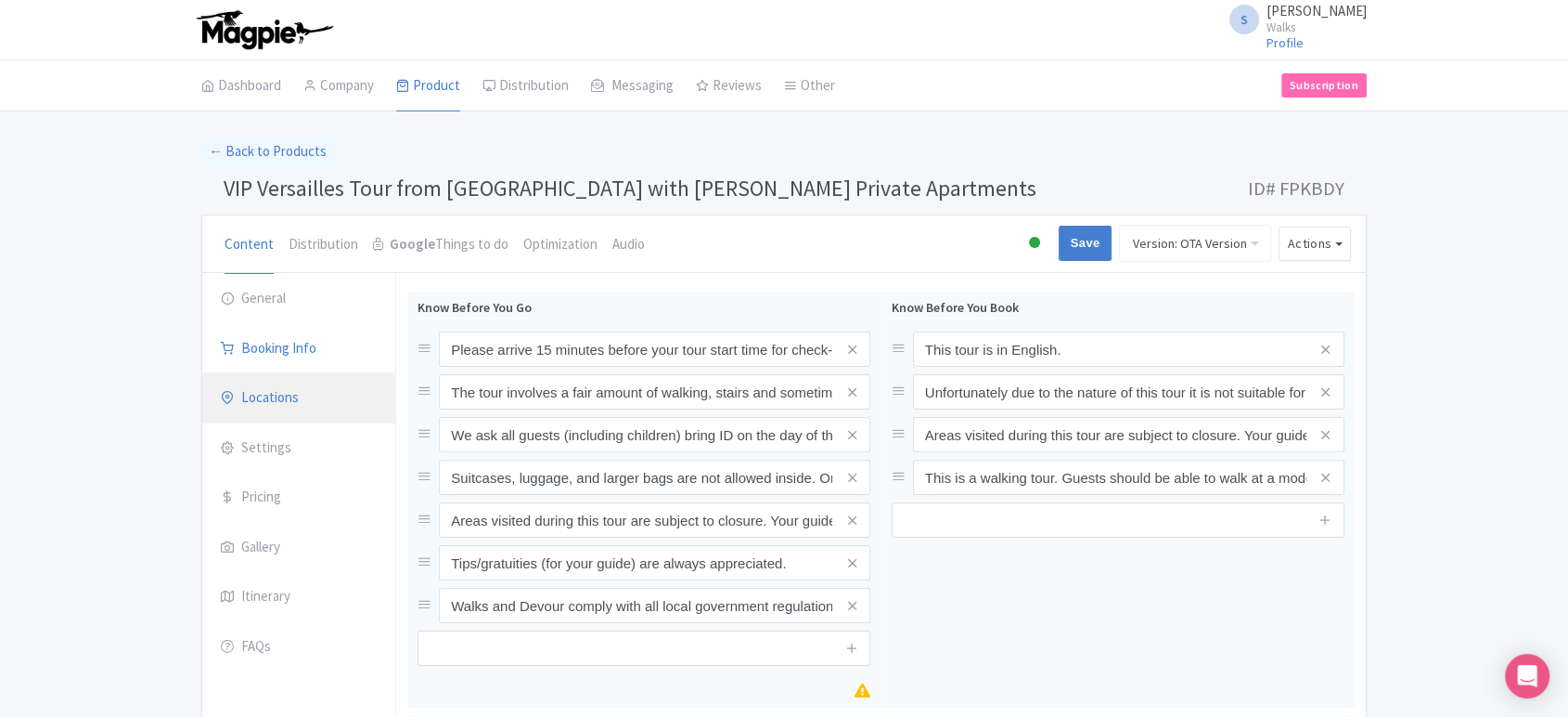
click at [284, 392] on link "Locations" at bounding box center [298, 398] width 193 height 52
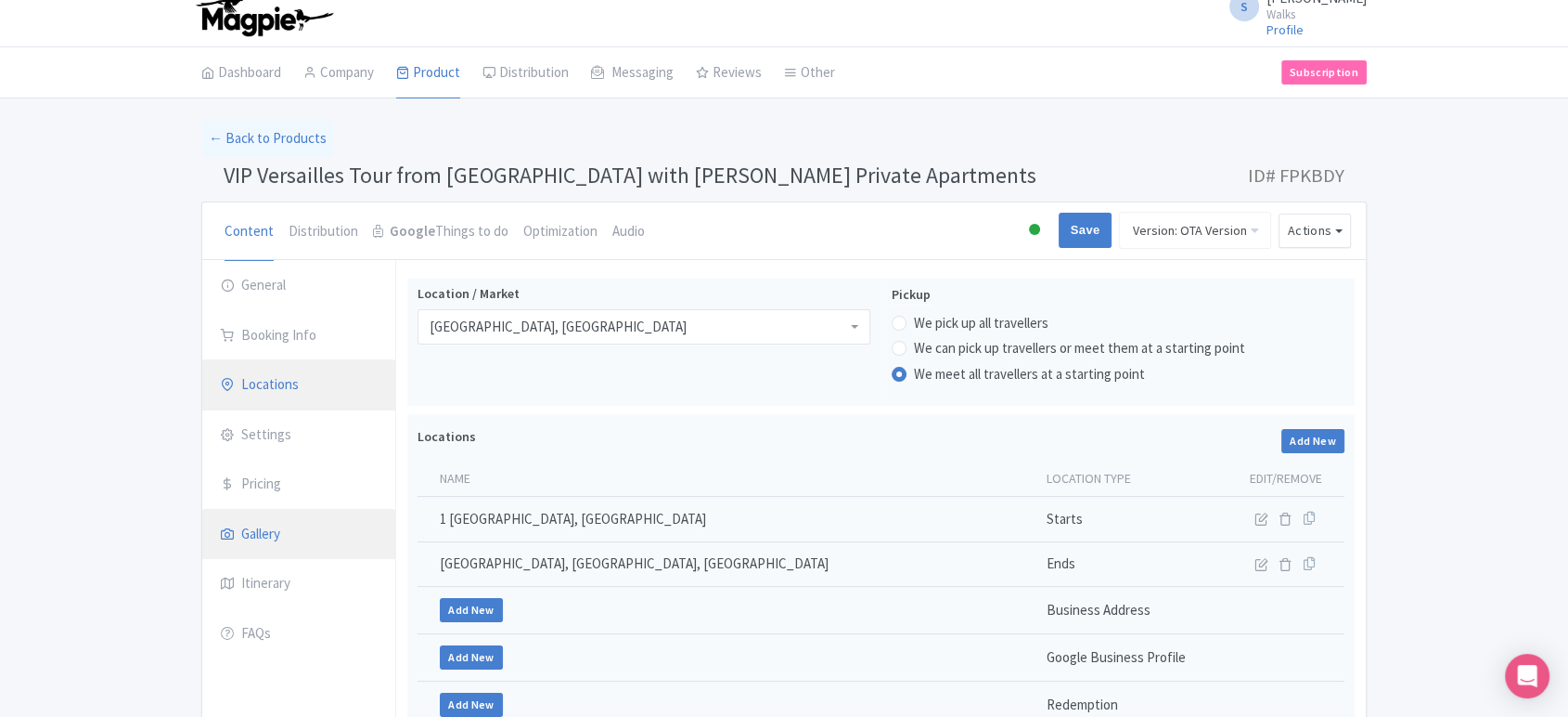
scroll to position [12, 0]
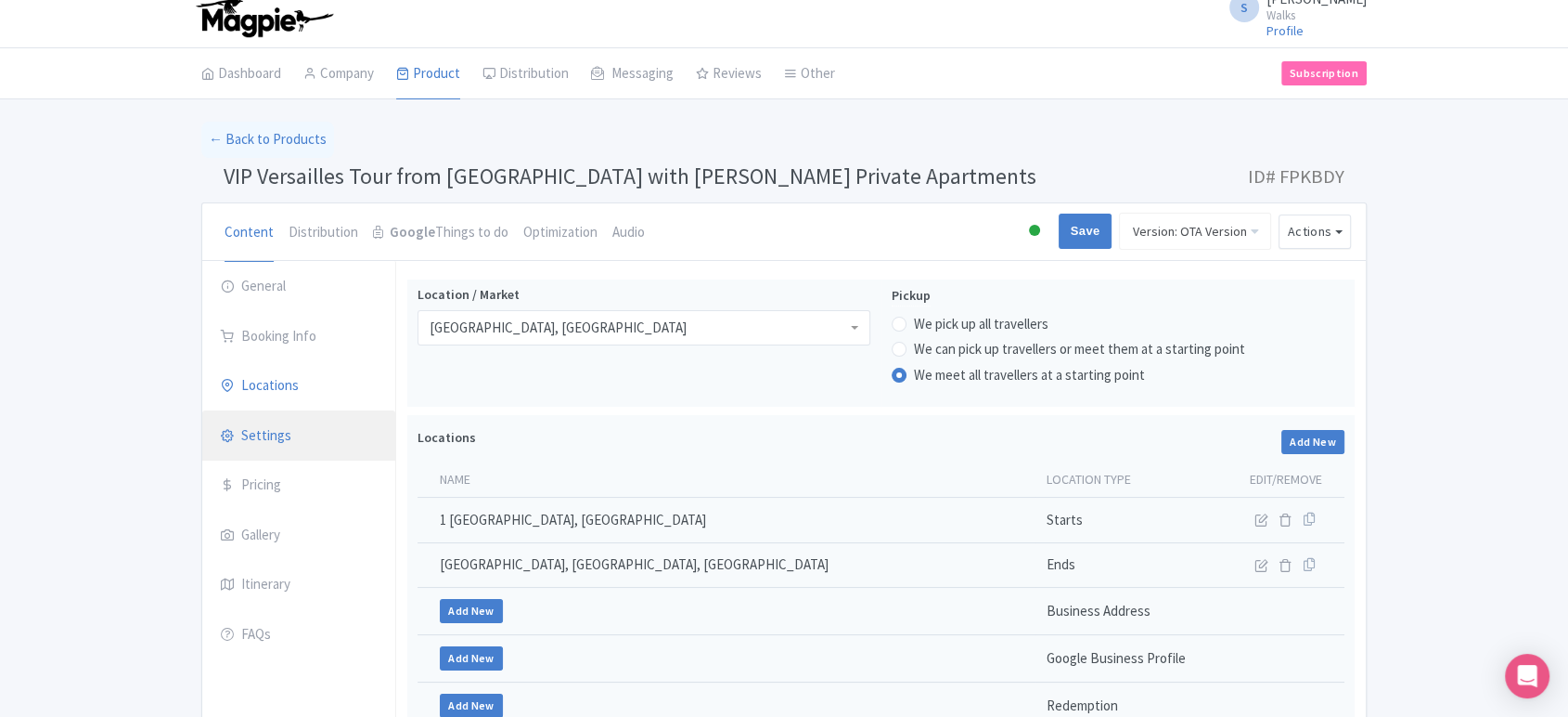
click at [327, 444] on link "Settings" at bounding box center [298, 436] width 193 height 52
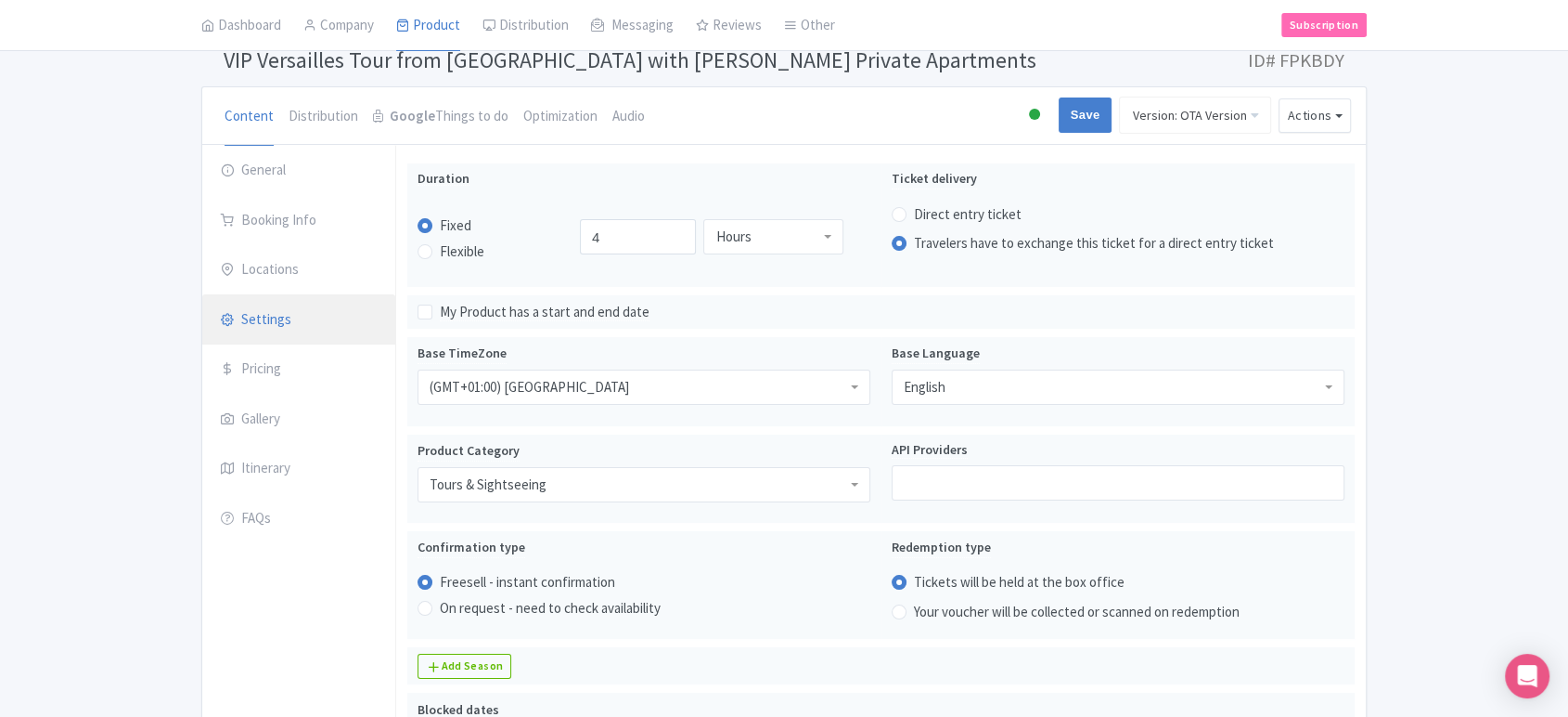
scroll to position [0, 0]
